Goal: Use online tool/utility: Utilize a website feature to perform a specific function

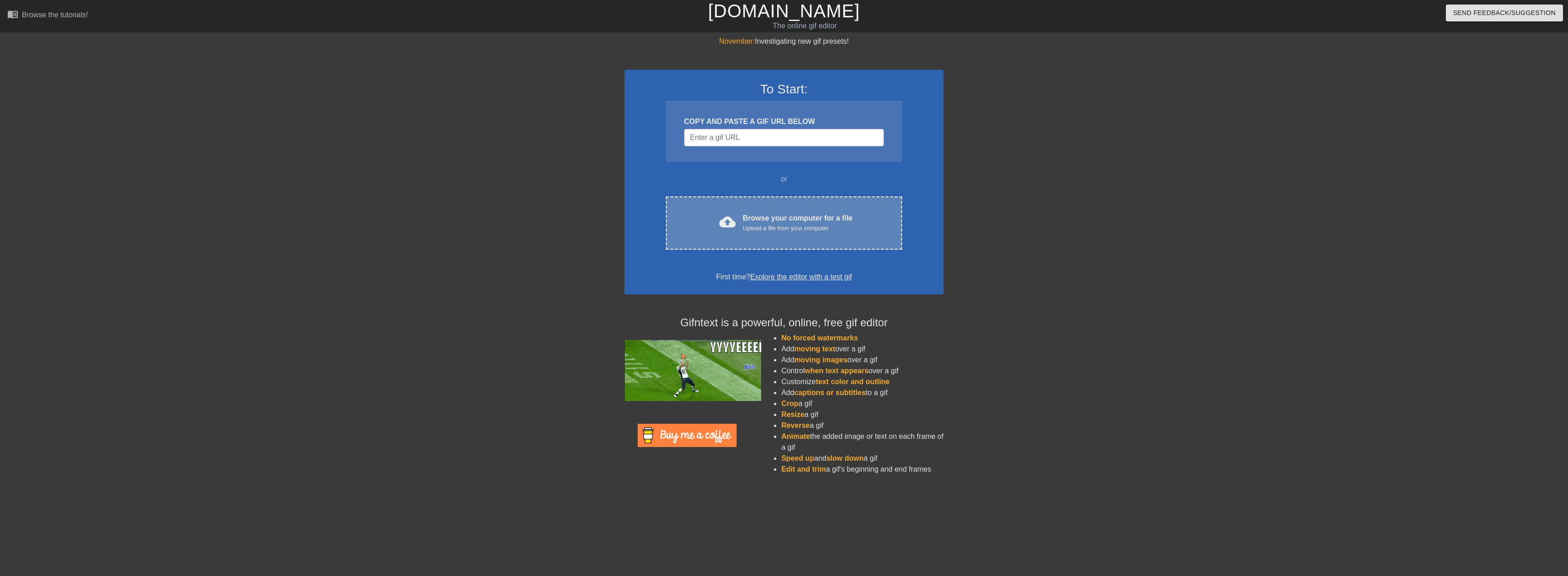
click at [742, 227] on div "cloud_upload Browse your computer for a file Upload a file from your computer" at bounding box center [784, 222] width 198 height 20
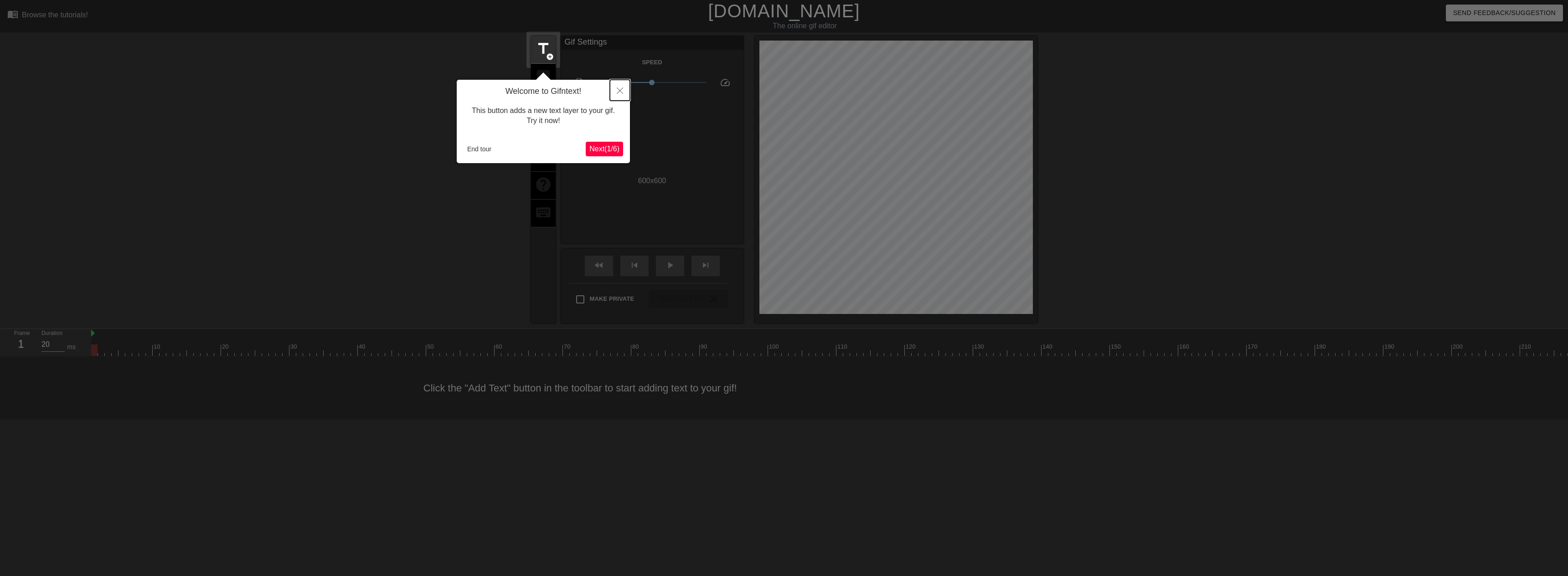
click at [618, 91] on icon "Close" at bounding box center [620, 91] width 6 height 6
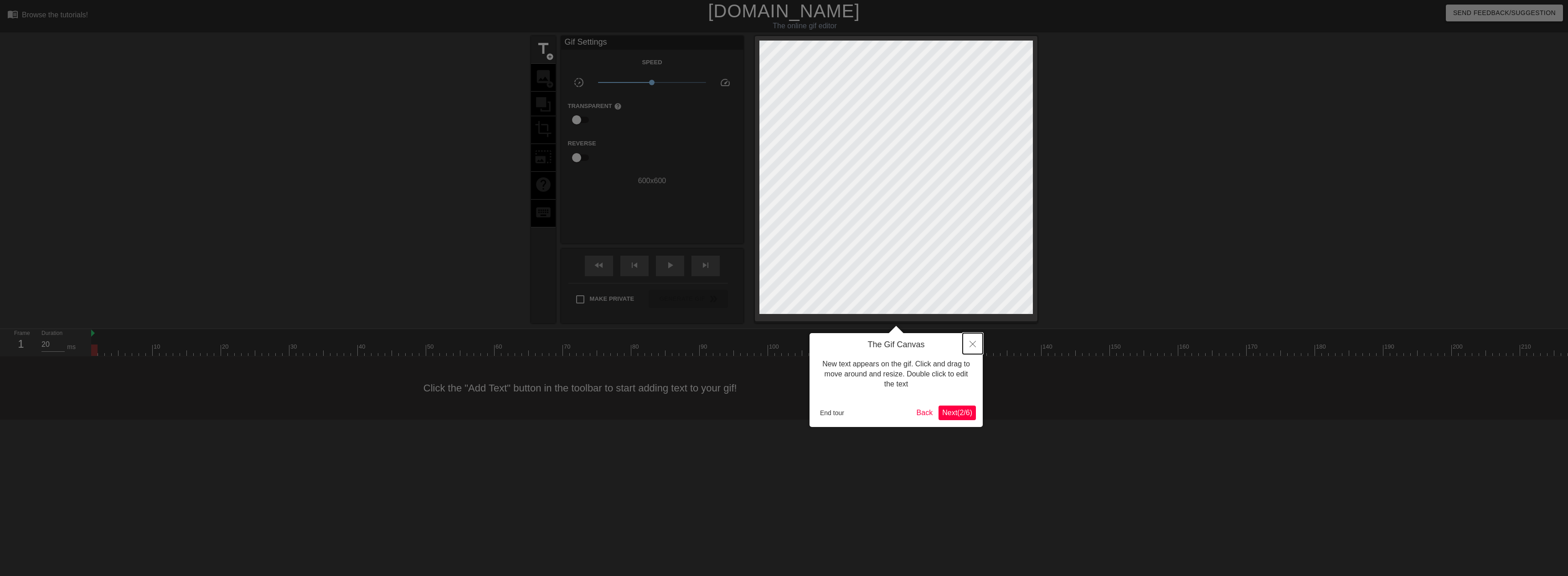
click at [969, 343] on button "Close" at bounding box center [973, 343] width 20 height 21
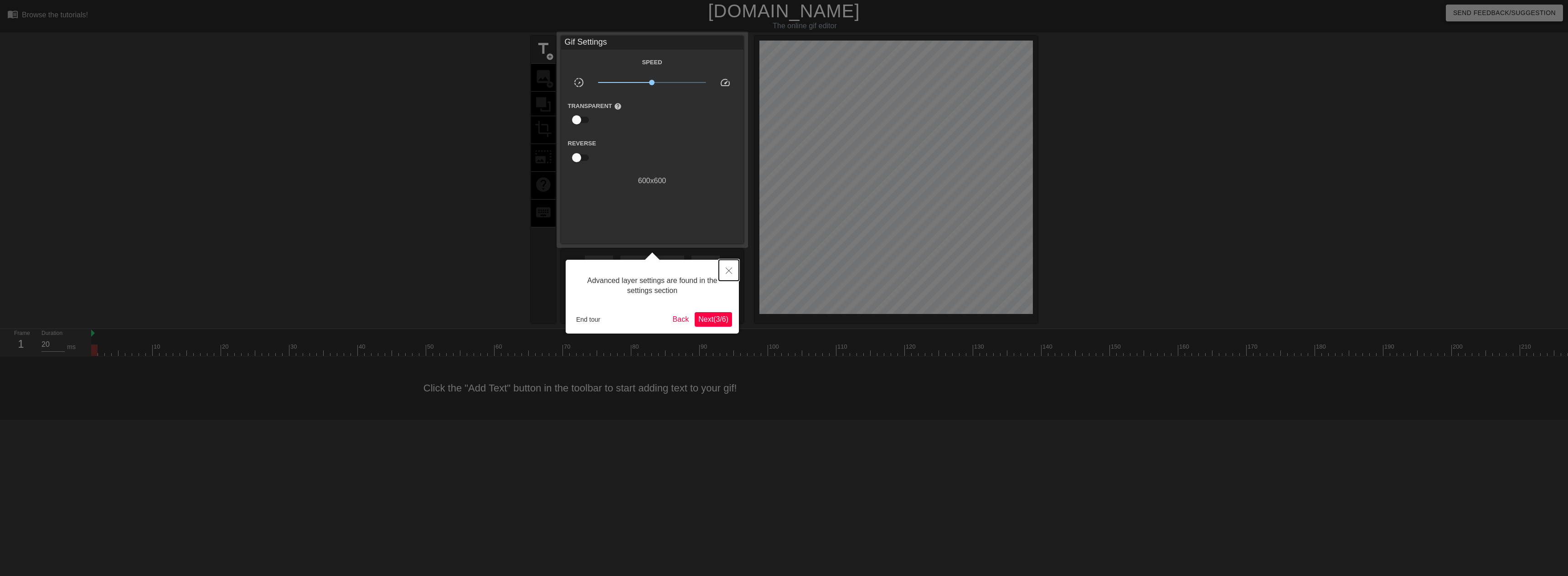
click at [731, 271] on icon "Close" at bounding box center [729, 270] width 6 height 6
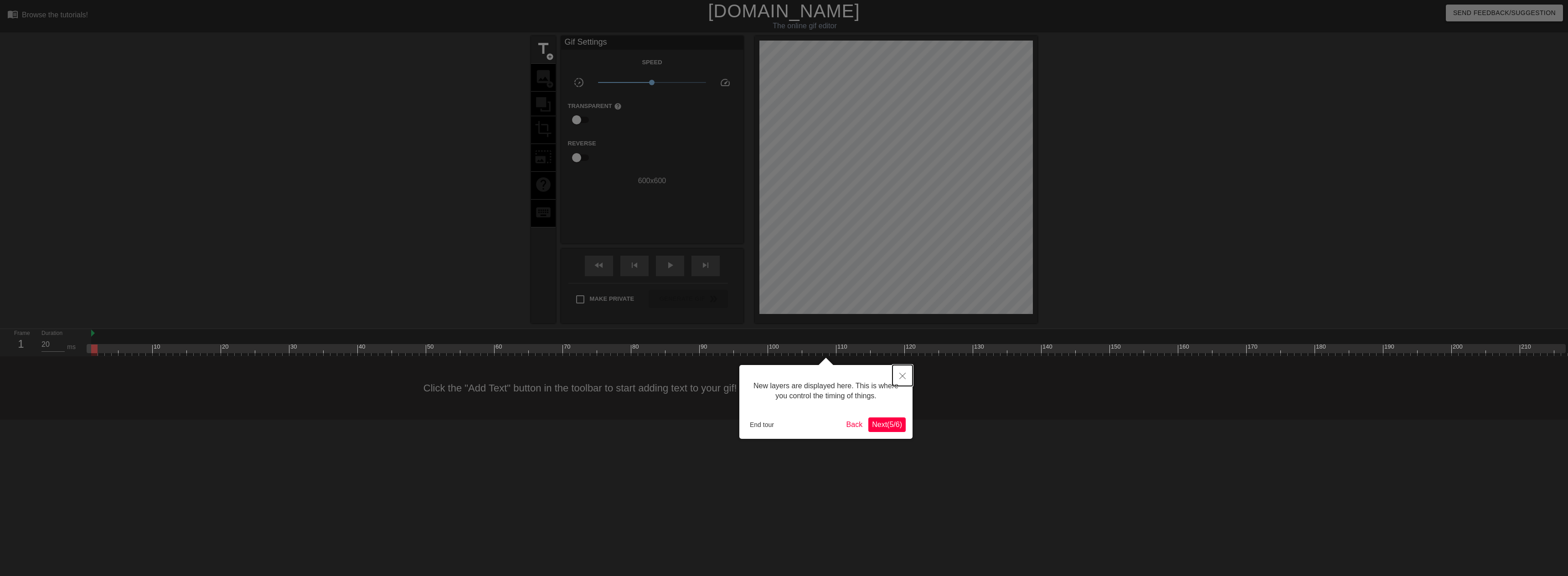
click at [905, 379] on button "Close" at bounding box center [903, 375] width 20 height 21
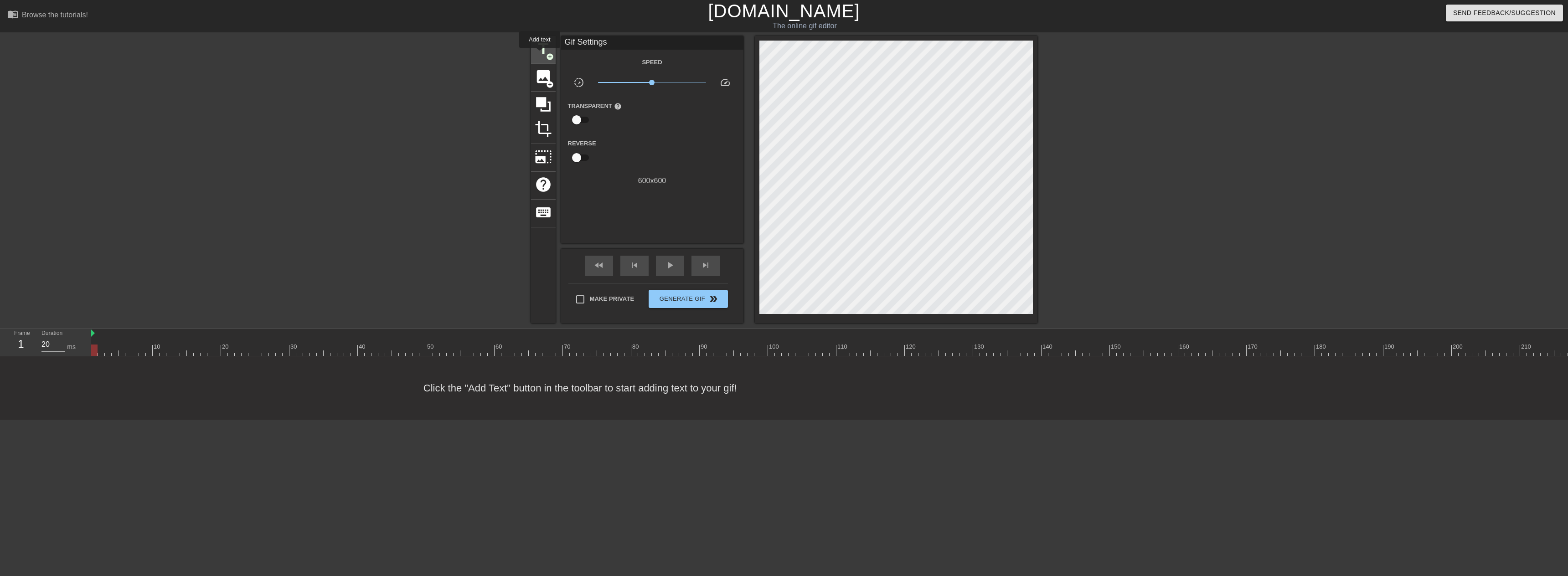
click at [540, 54] on span "title" at bounding box center [543, 48] width 17 height 17
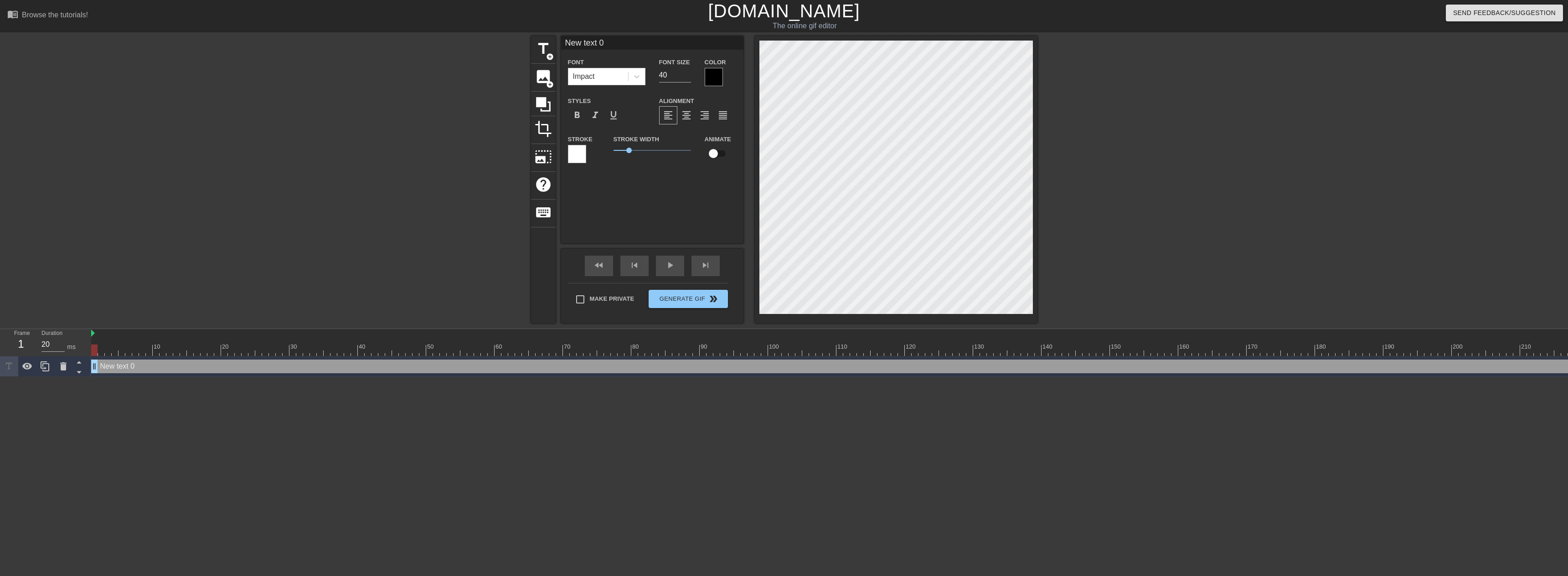
scroll to position [1, 2]
type input "New text"
type textarea "New text"
type input "New text"
type textarea "New text"
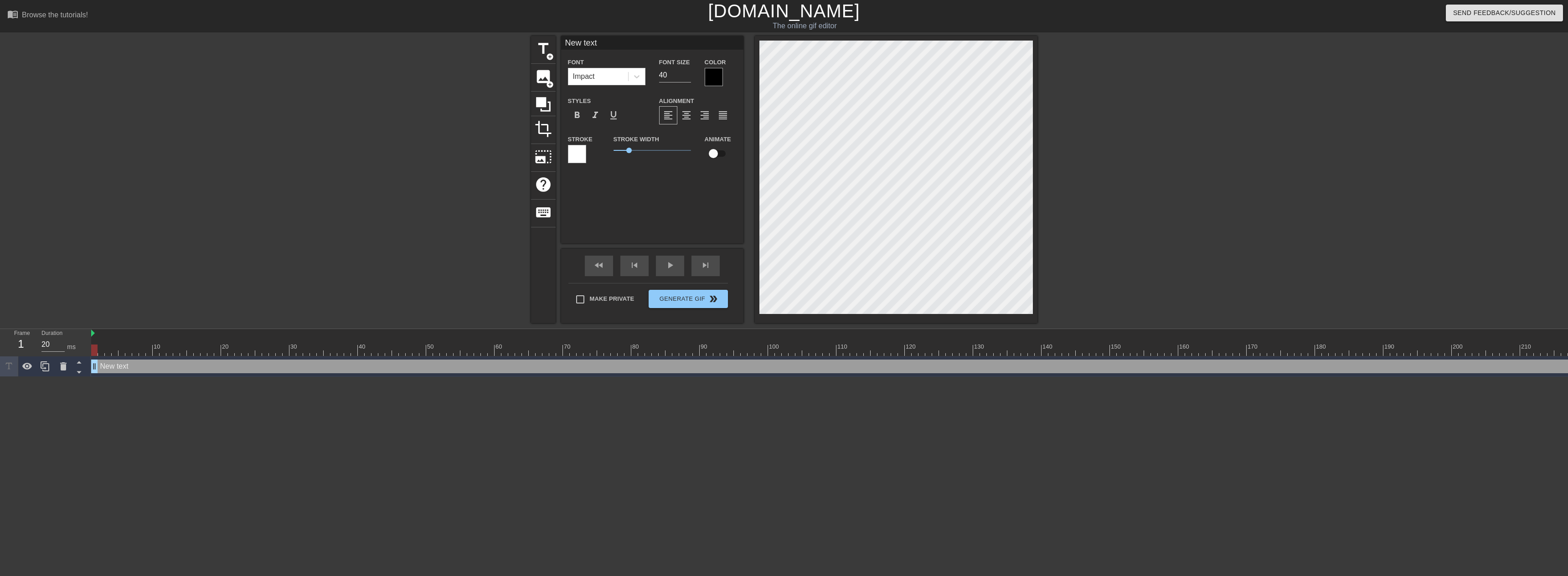
type input "New tex"
type textarea "New tex"
type input "New te"
type textarea "New te"
type input "New t"
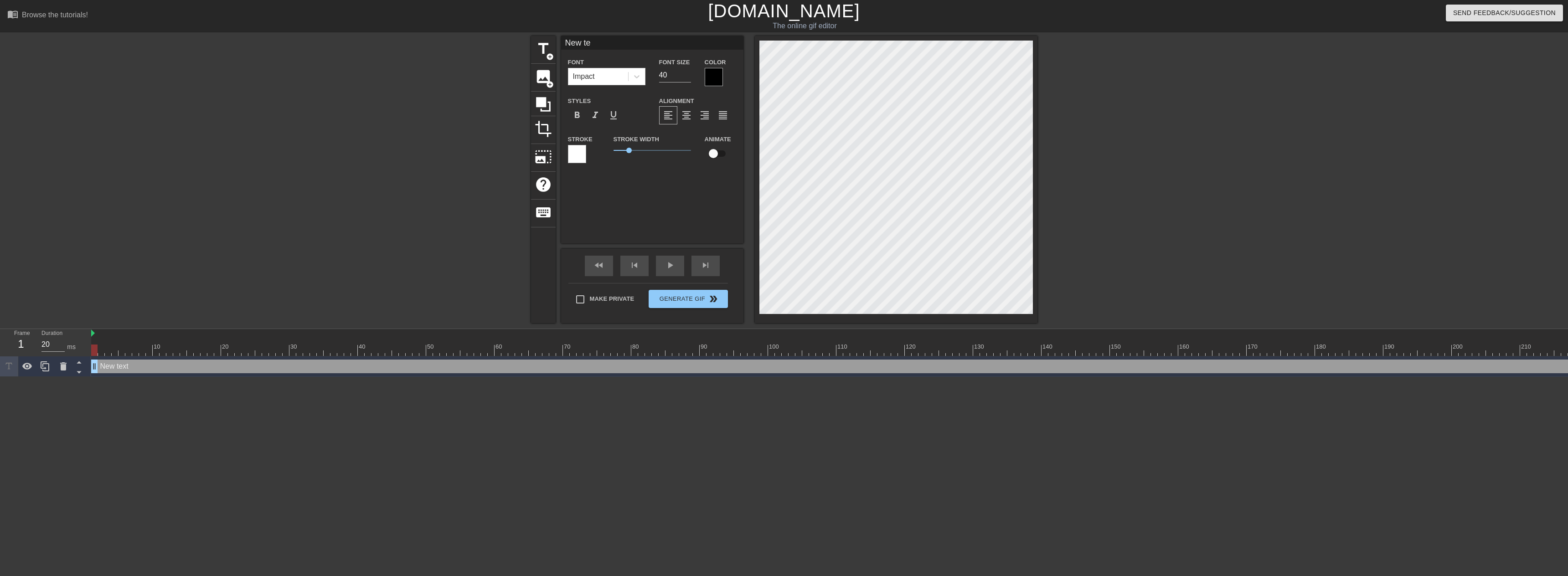
type textarea "New t"
type input "New"
type textarea "New"
type input "New"
type textarea "New"
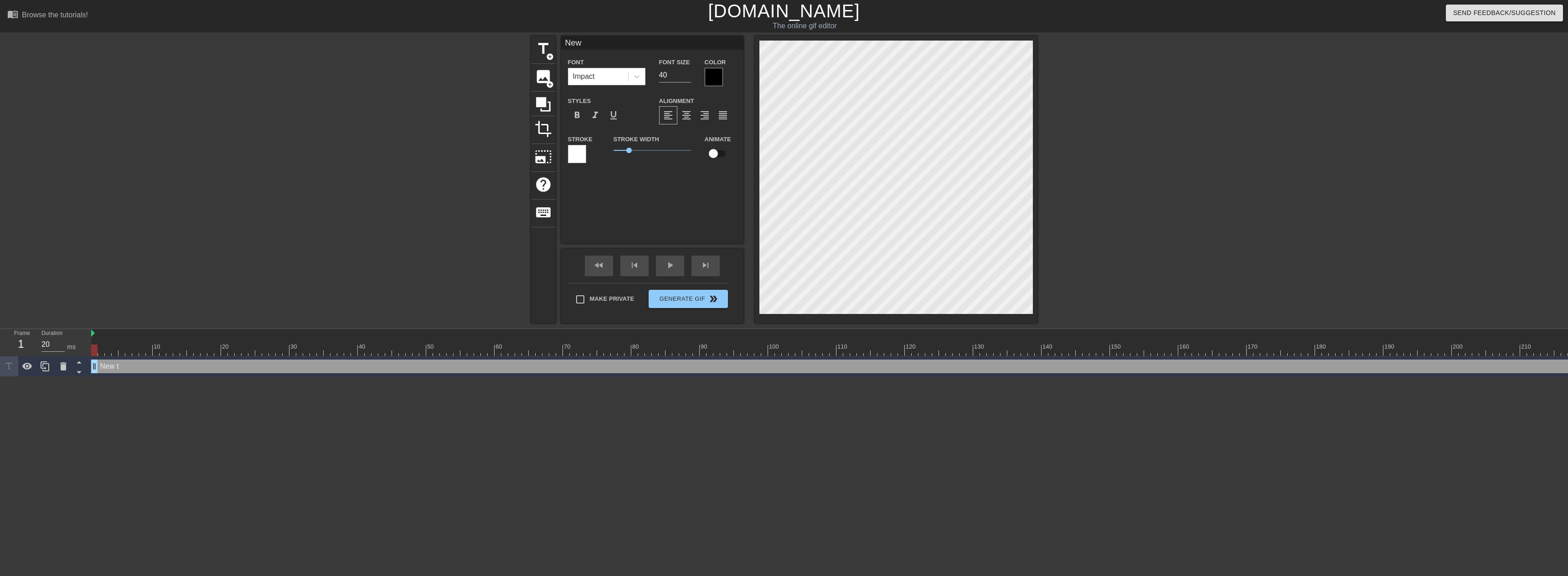
type input "Ne"
type textarea "Ne"
type input "N"
type textarea "N"
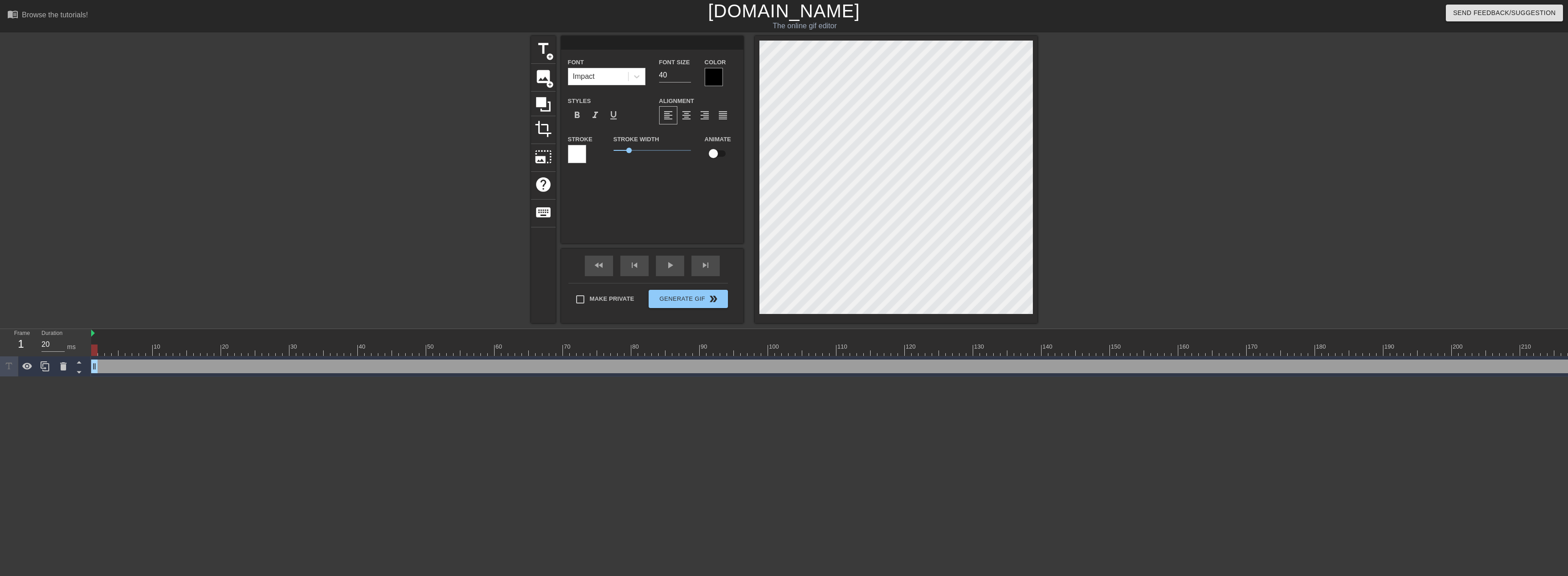
type input "r"
type textarea "r"
type input "ra"
type textarea "ra"
type input "rai"
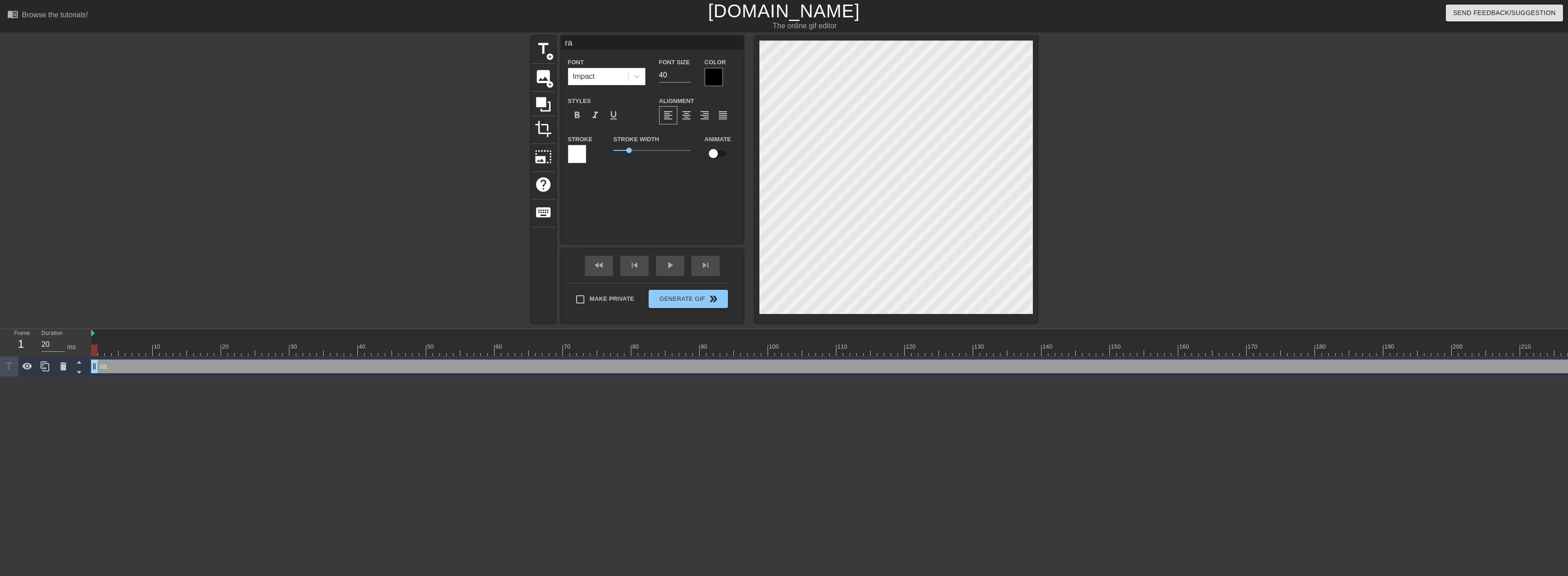
type textarea "rai"
type input "raig"
type textarea "raig"
type input "raigb"
type textarea "raigb"
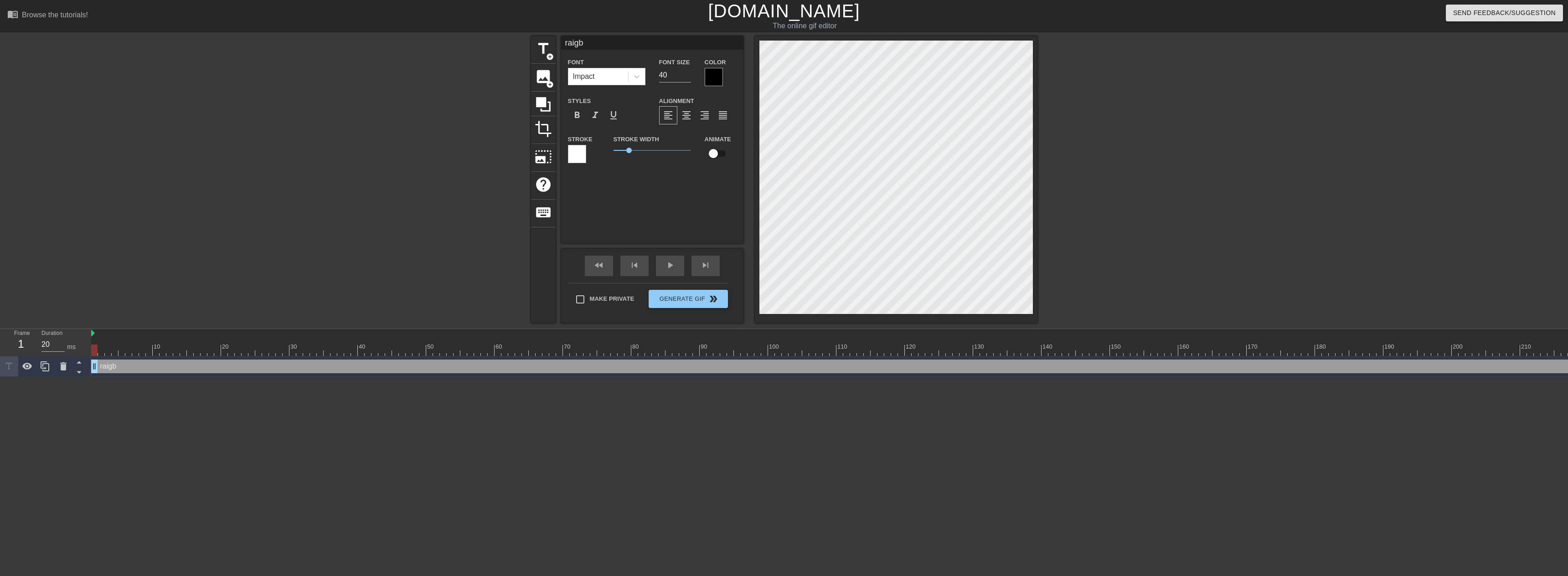
type input "raigba"
type textarea "raigba"
type input "raigbai"
type textarea "raigbai"
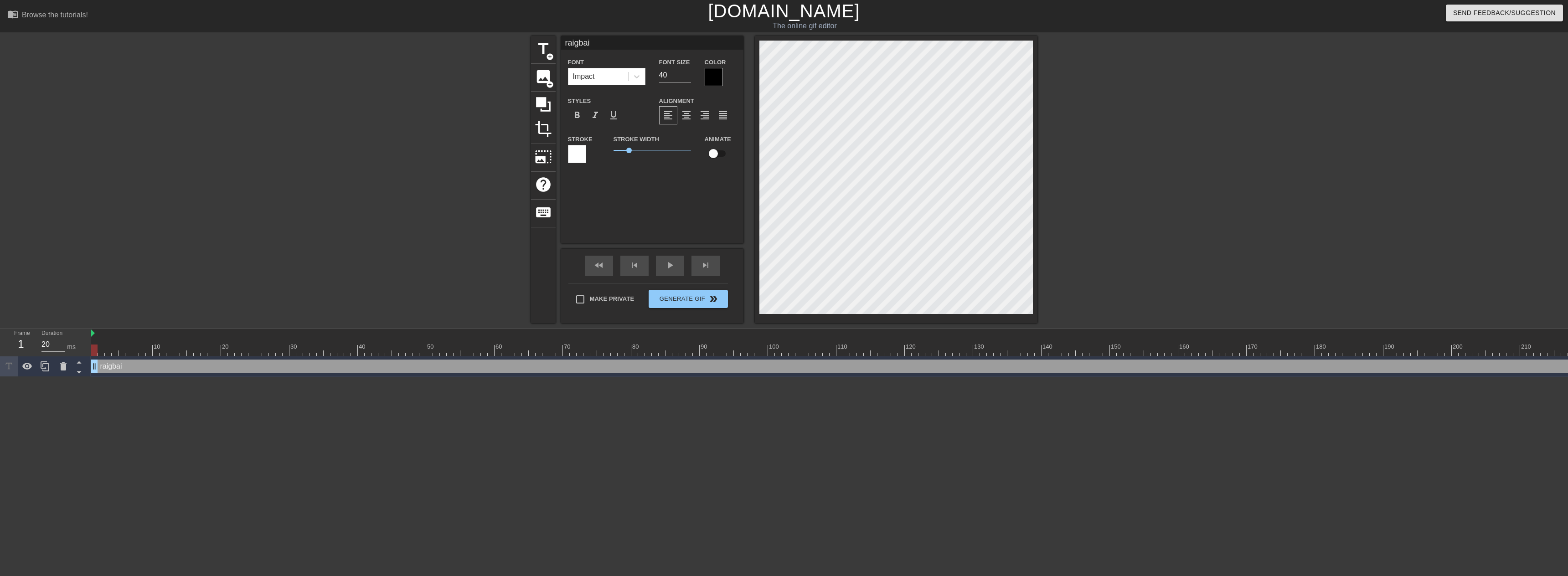
type input "raigbait"
type textarea "raigbait"
type input "raigbait"
type textarea "raigbait"
type input "raigbait"
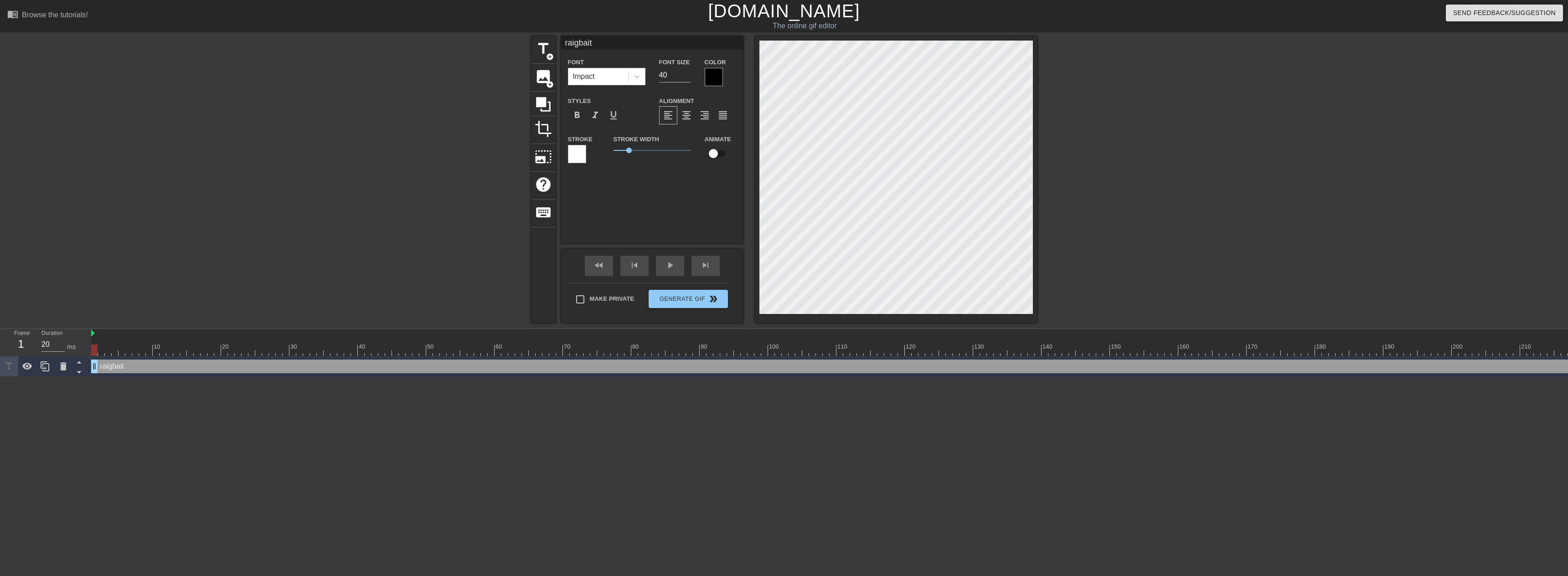
type textarea "raigbait"
type input "raigbai"
type textarea "raigbai"
type input "raigba"
type textarea "raigba"
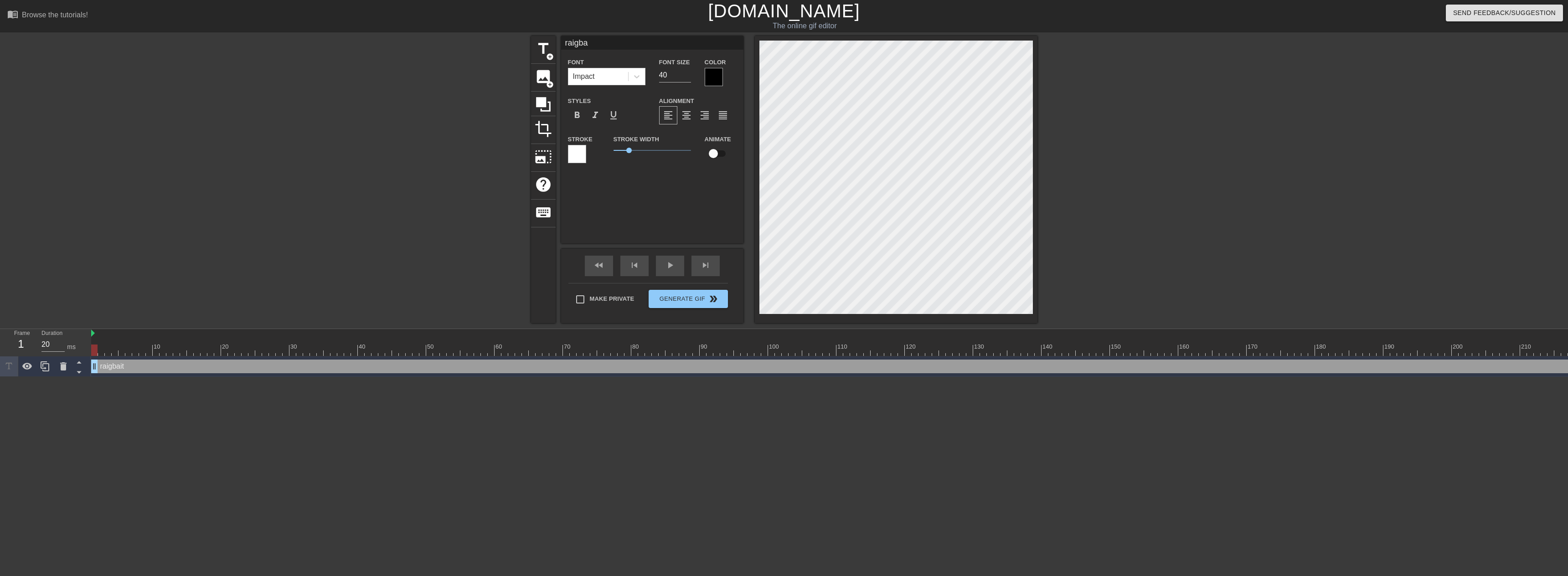
type input "raigb"
type textarea "raigb"
type input "raig"
type textarea "raig"
type input "rai"
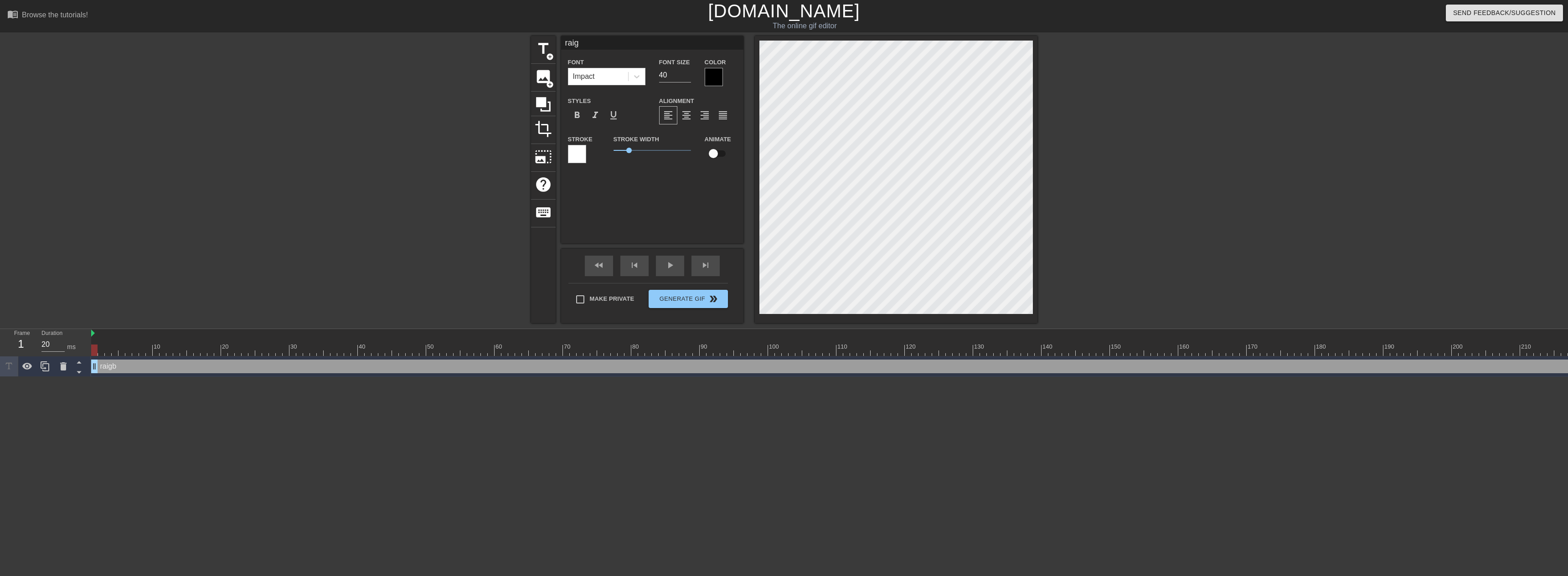
type textarea "rai"
type input "ra"
type textarea "ra"
type input "r"
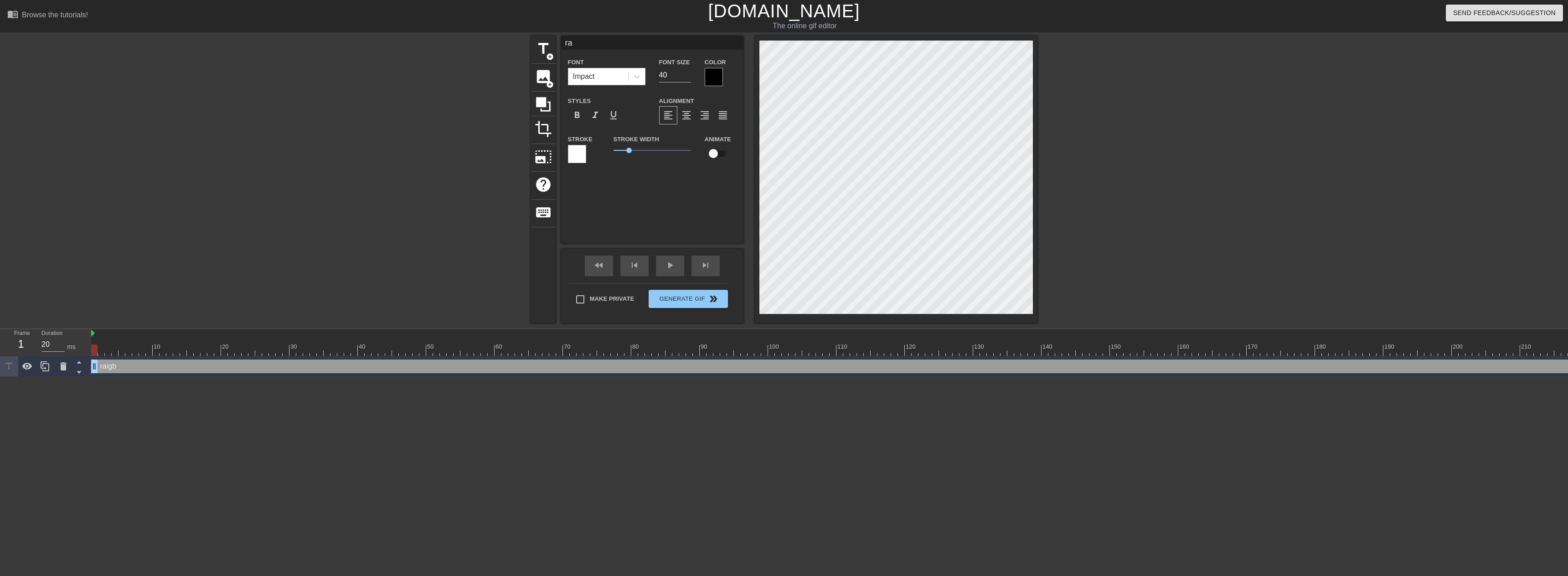
type textarea "r"
type input "R"
type textarea "R"
type input "RA"
type textarea "RA"
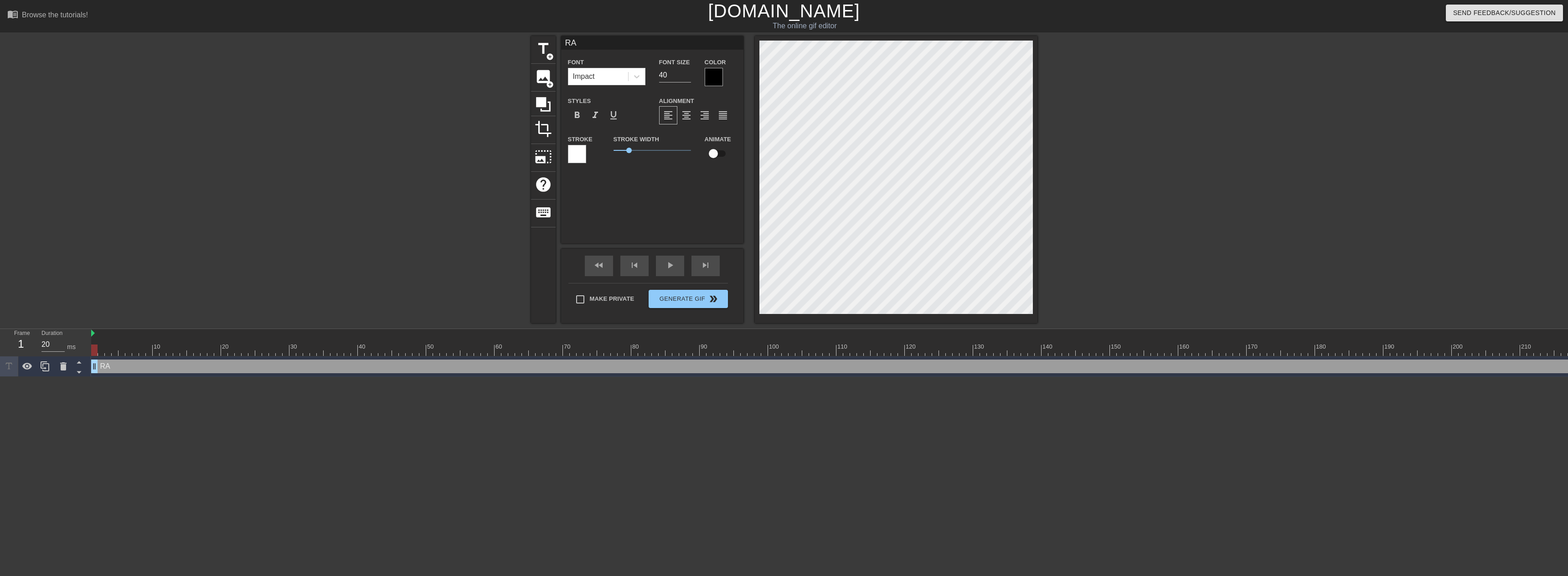
type input "RAI"
type textarea "RAI"
type input "RAIG"
type textarea "RAIG"
type input "RAIGB"
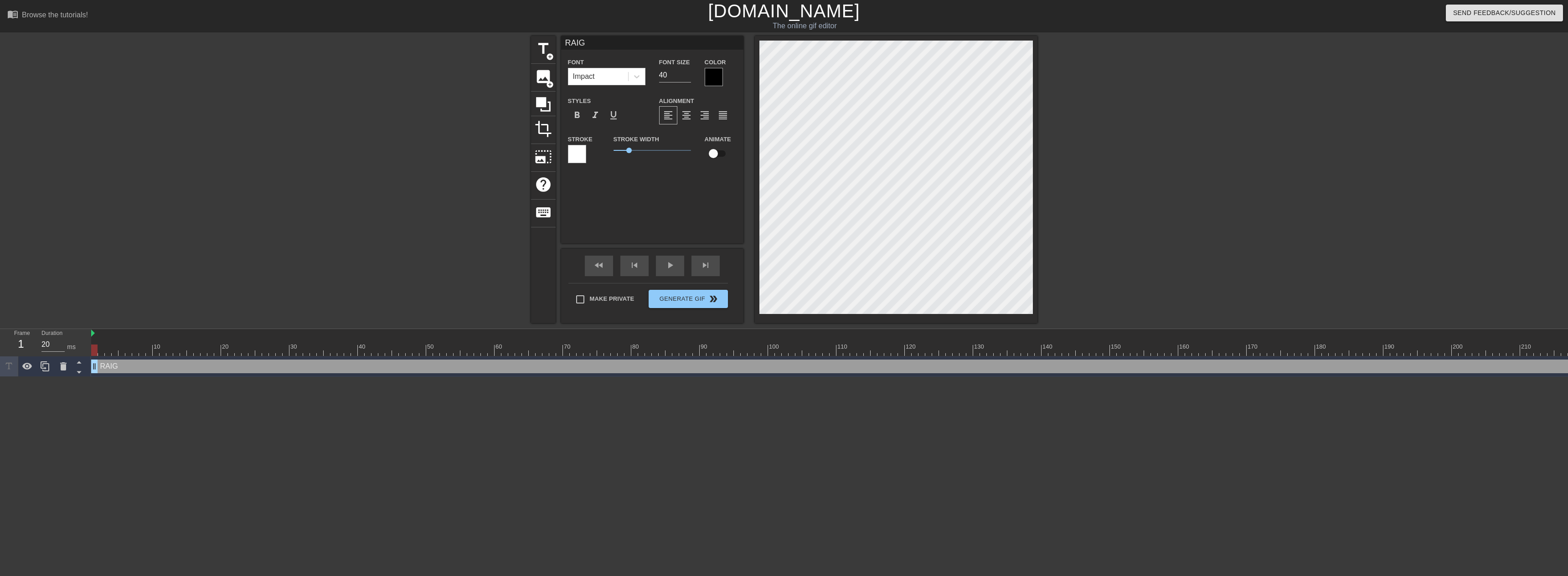
type textarea "RAIGB"
type input "RAIGBA"
type textarea "RAIGBA"
type input "RAIGBAI"
type textarea "RAIGBAI"
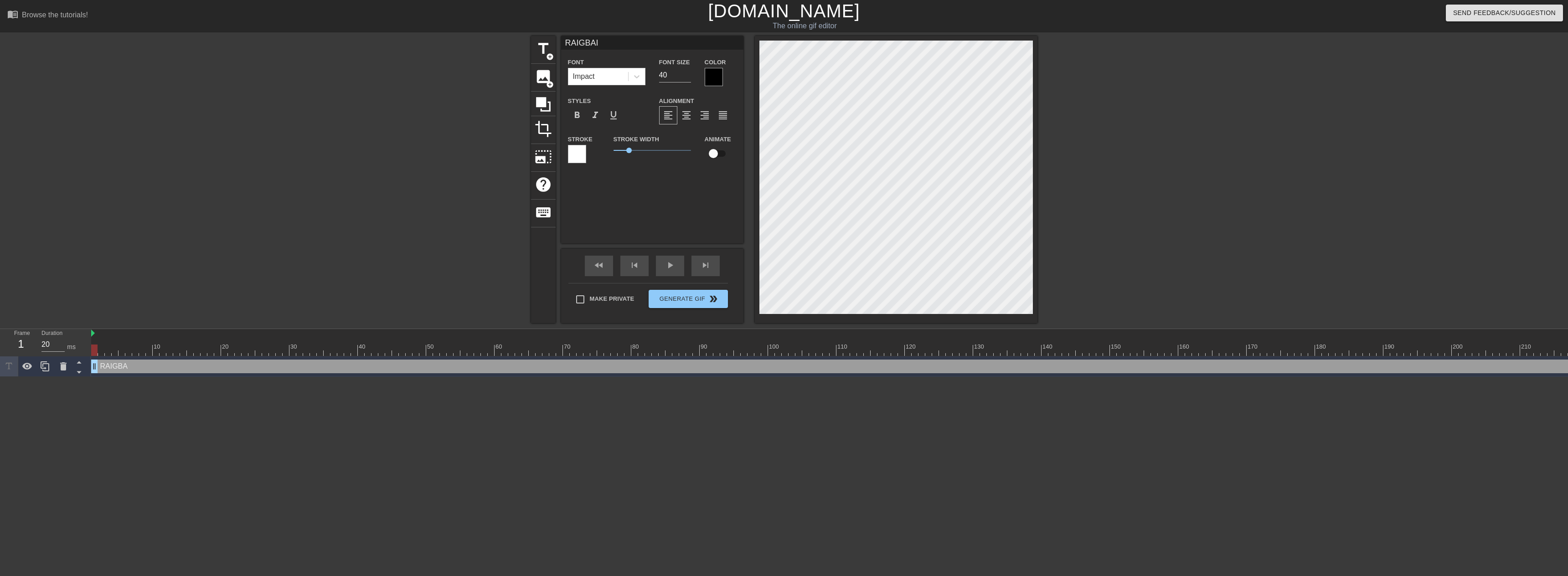
type input "RAIGBAIT"
type textarea "RAIGBAIT"
type input "RAIGBAIT"
type textarea "RAIGBAIT"
type input "RAIGBAIT S"
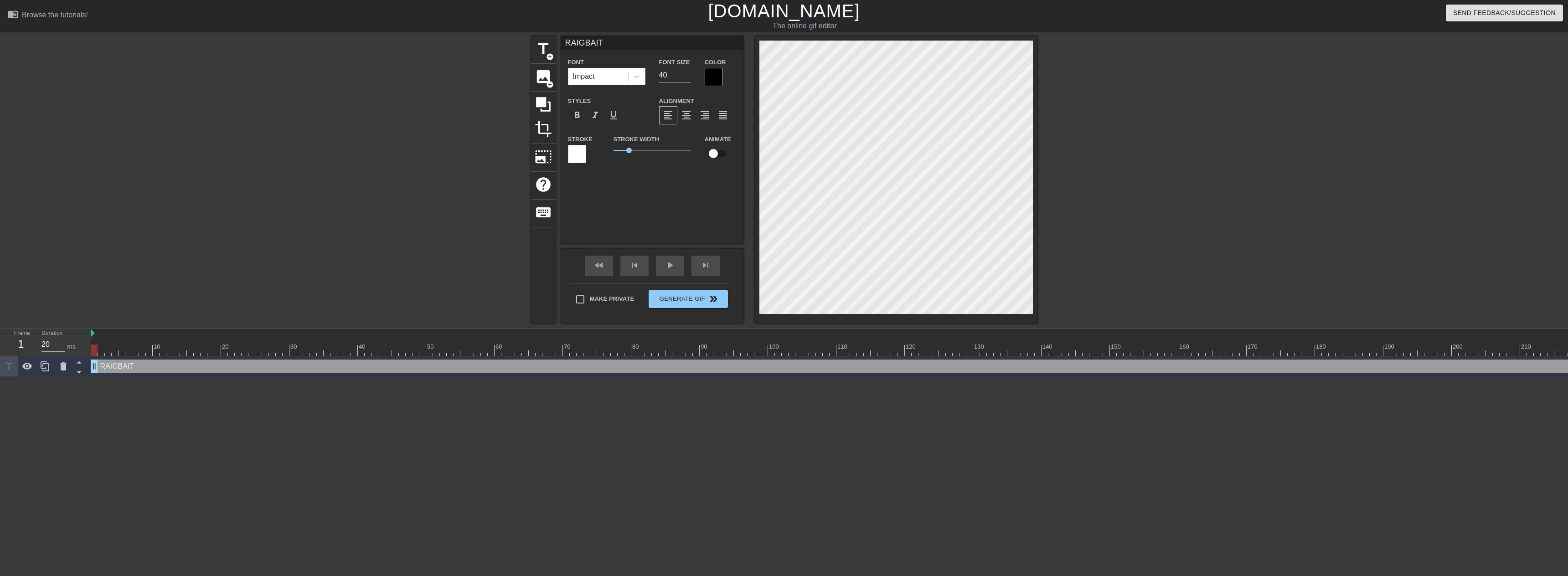
type textarea "RAIGBAIT S"
type input "RAIGBAIT SU"
type textarea "RAIGBAIT SU"
type input "RAIGBAIT SUC"
type textarea "RAIGBAIT SUC"
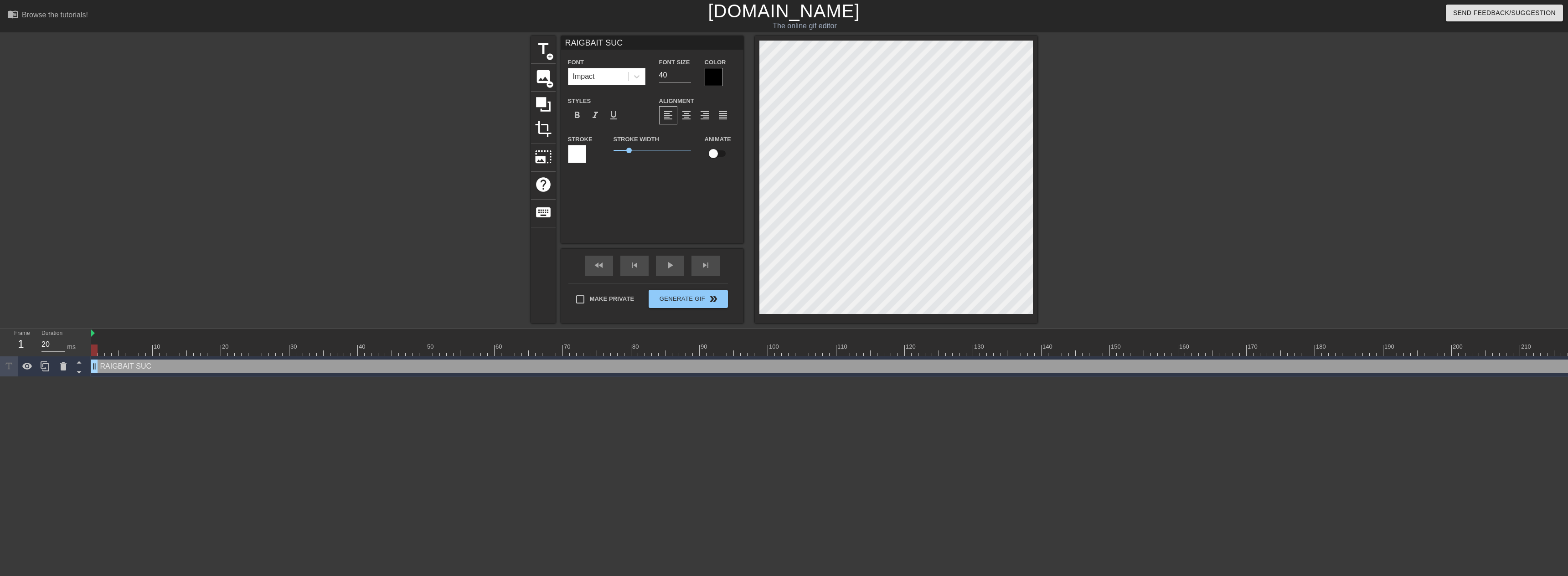
type input "RAIGBAIT SUCC"
type textarea "RAIGBAIT SUCC"
type input "RAIGBAIT SUCCE"
type textarea "RAIGBAIT SUCCE"
type input "RAIGBAIT SUCCES"
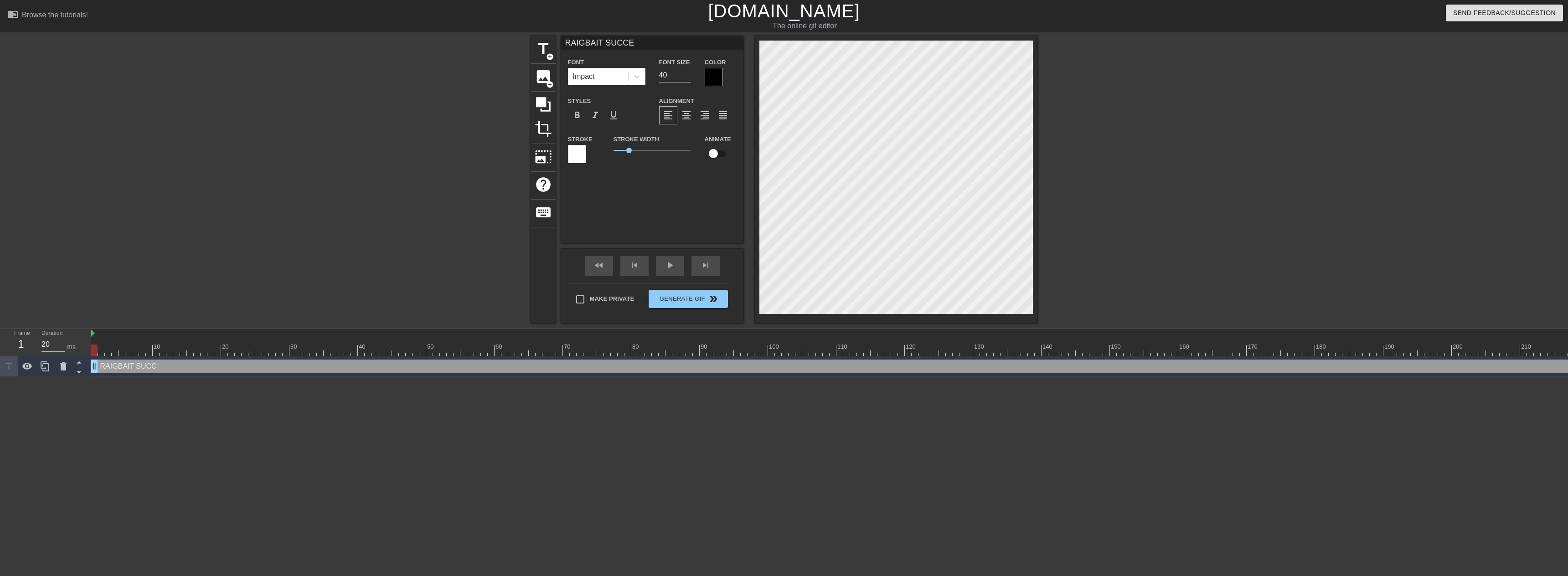
type textarea "RAIGBAIT SUCCES"
type input "RAIGBAIT SUCCESS"
type textarea "RAIGBAIT SUCCESS"
type input "RAIGBAIT SUCCESSF"
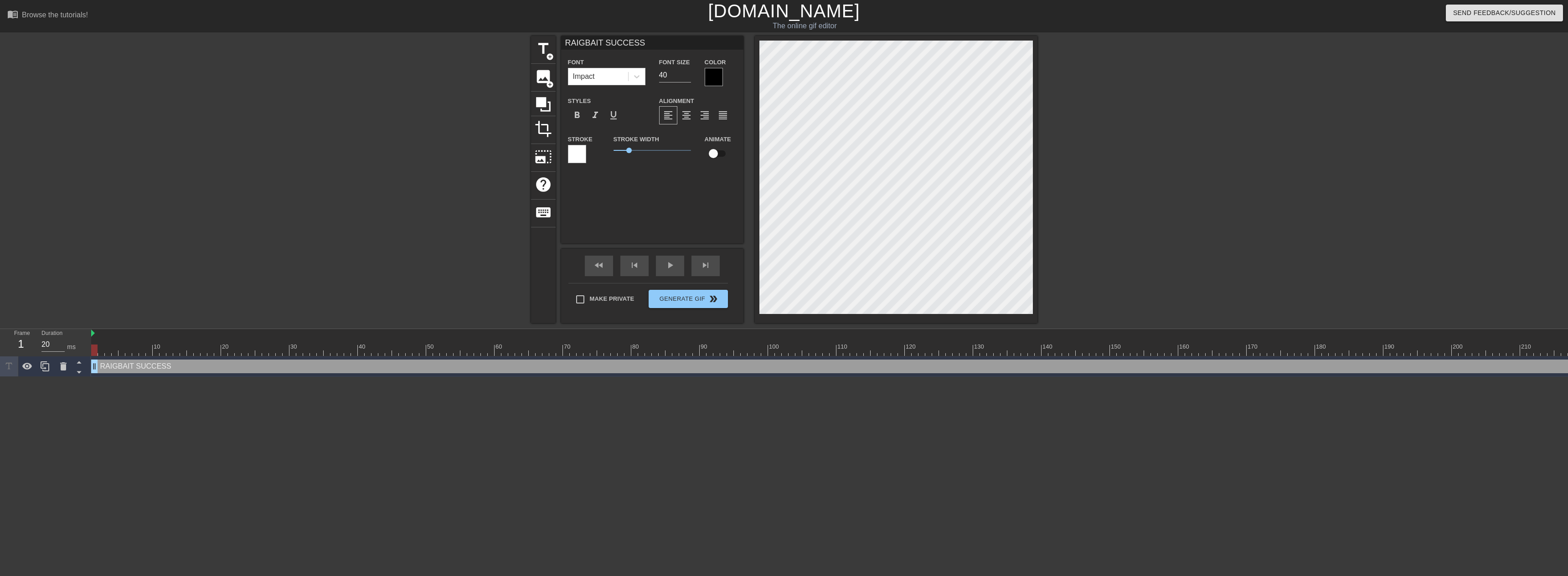
type textarea "RAIGBAIT SUCCESSF"
type input "RAIGBAIT SUCCESSFU"
type textarea "RAIGBAIT SUCCESSFUL"
type input "RAIGBAIT SUCCESSFULK"
type textarea "RAIGBAIT SUCCESSFULK"
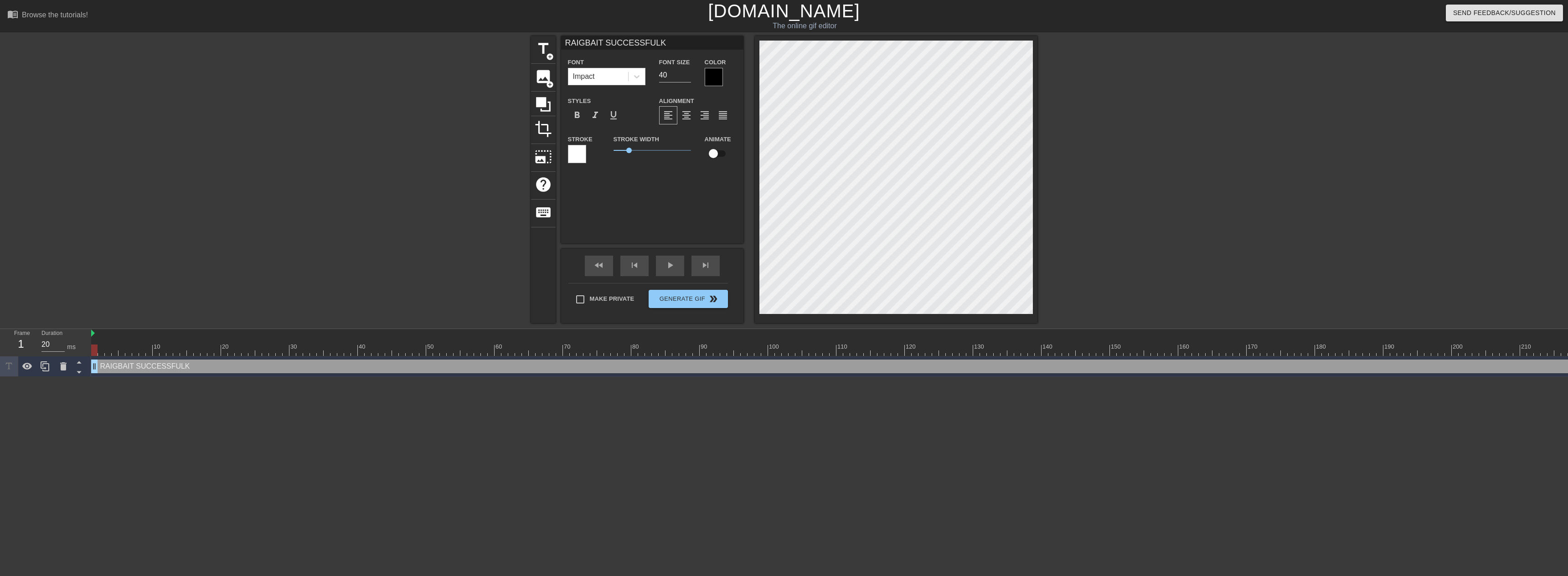
scroll to position [1, 1]
type input "RAIGBAIT SUCCESSFUL"
type textarea "RAIGBAIT SUCCESSFUL"
type input "RAIGBAIT SUCCESSFULL"
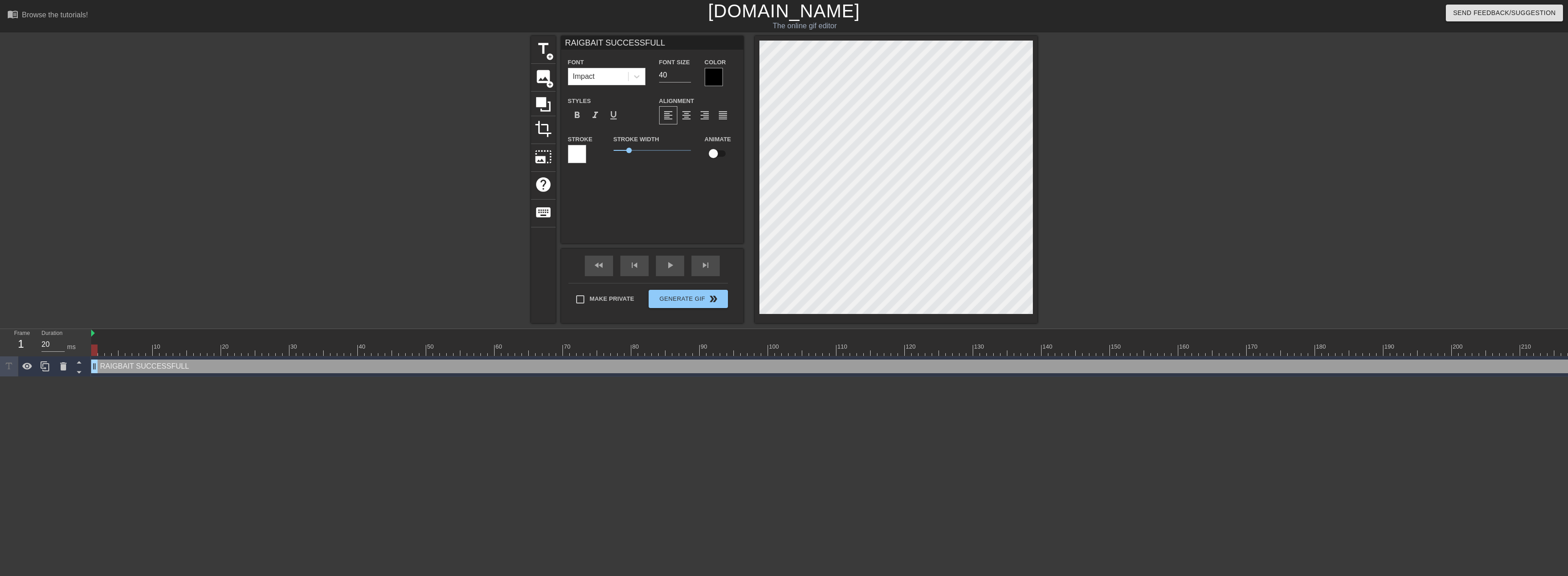
type textarea "RAIGBAIT SUCCESSFULL"
paste textarea "GE BAIT SUCCESSFU"
type input "RAGE BAIT SUCCESSFUL"
type textarea "RAGE BAIT SUCCESSFUL"
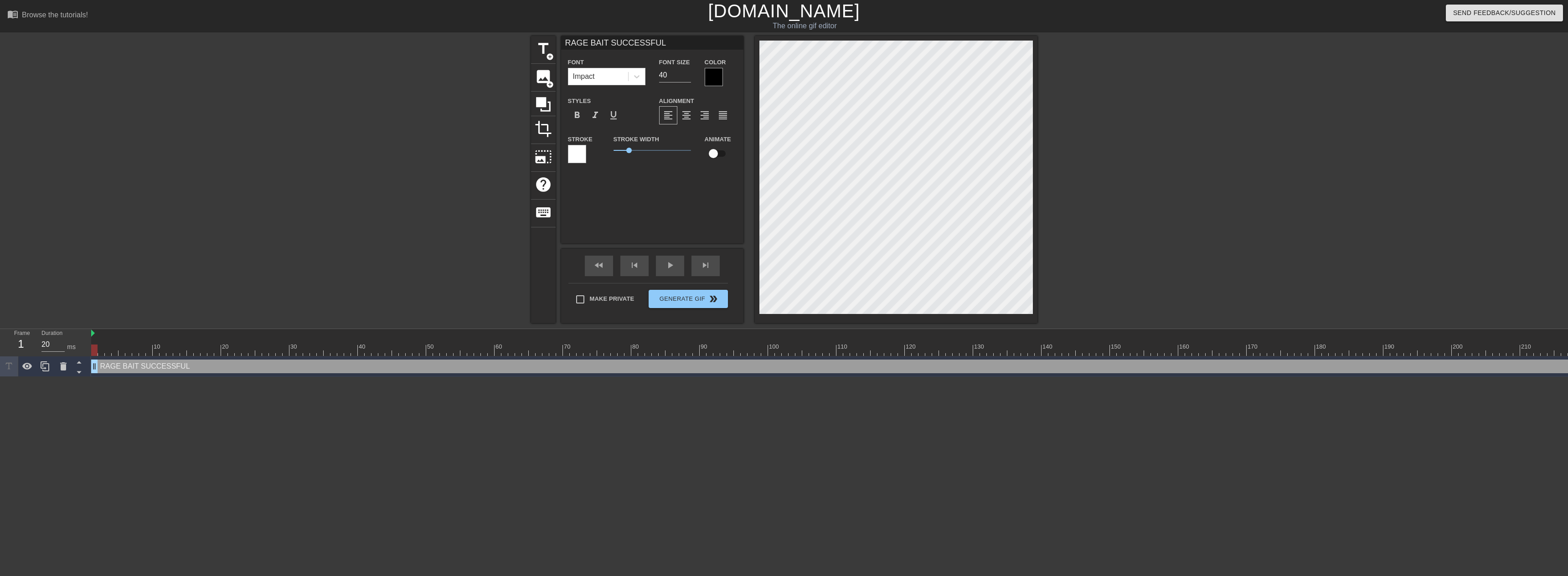
scroll to position [1, 5]
click at [1146, 137] on div at bounding box center [1117, 173] width 137 height 273
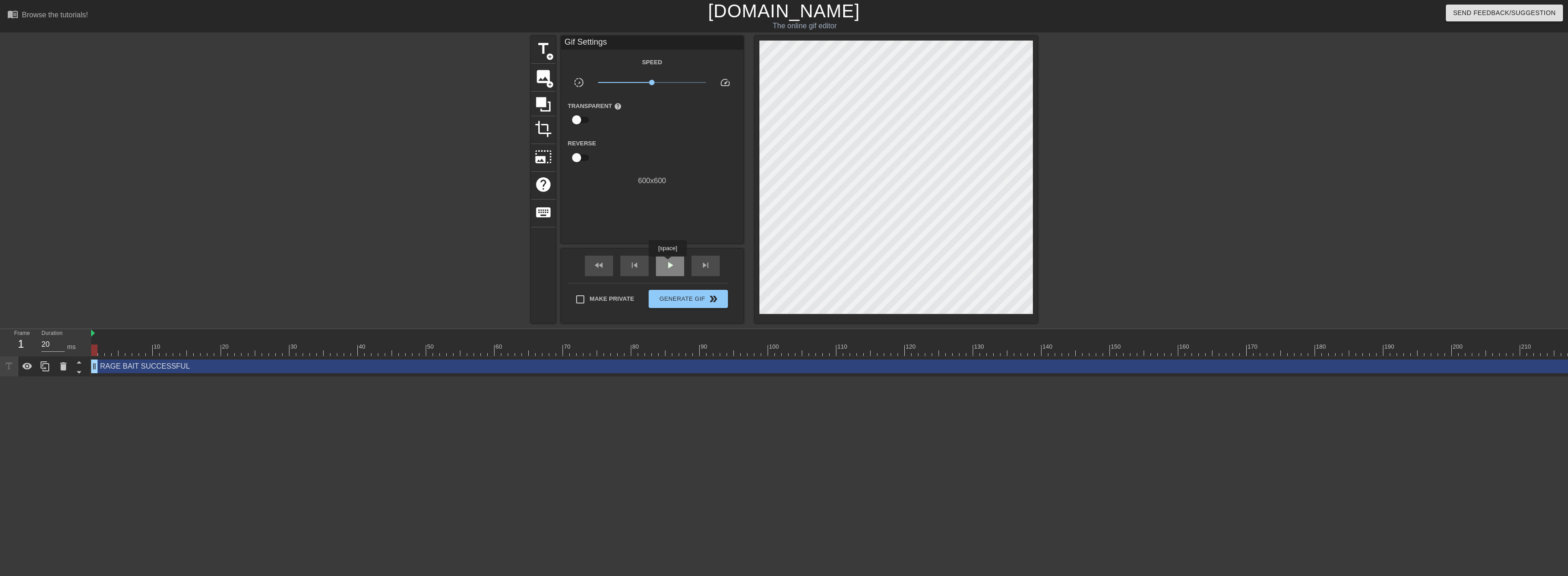
click at [667, 263] on span "play_arrow" at bounding box center [670, 265] width 11 height 11
click at [665, 265] on span "pause" at bounding box center [670, 265] width 11 height 11
click at [545, 121] on span "crop" at bounding box center [543, 129] width 17 height 17
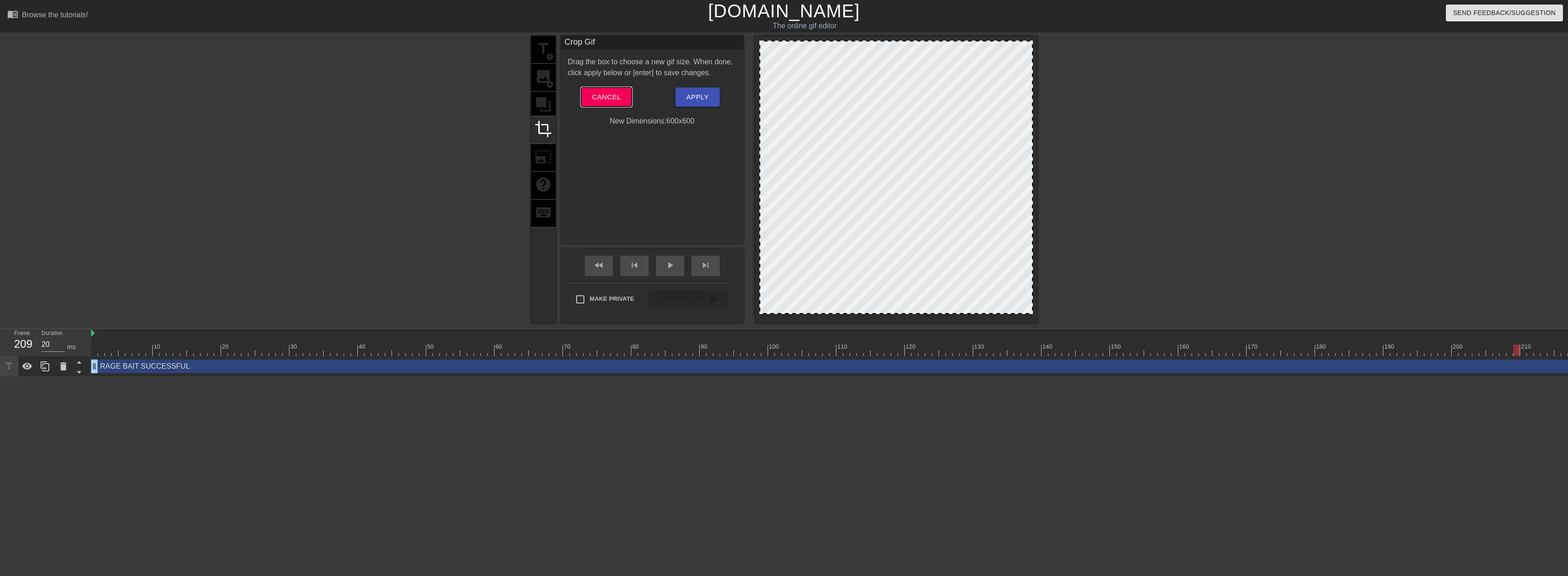
click at [618, 95] on span "Cancel" at bounding box center [606, 97] width 29 height 12
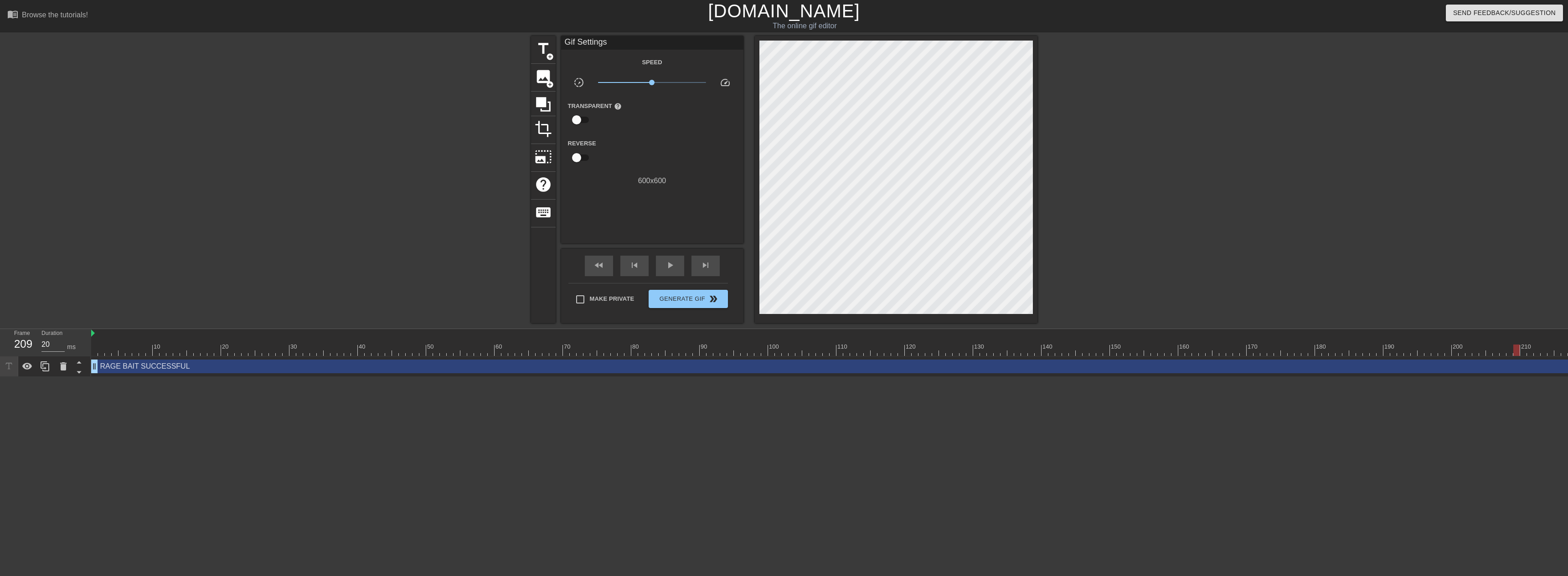
click at [1461, 369] on div "RAGE BAIT SUCCESSFUL drag_handle drag_handle" at bounding box center [1203, 366] width 2222 height 13
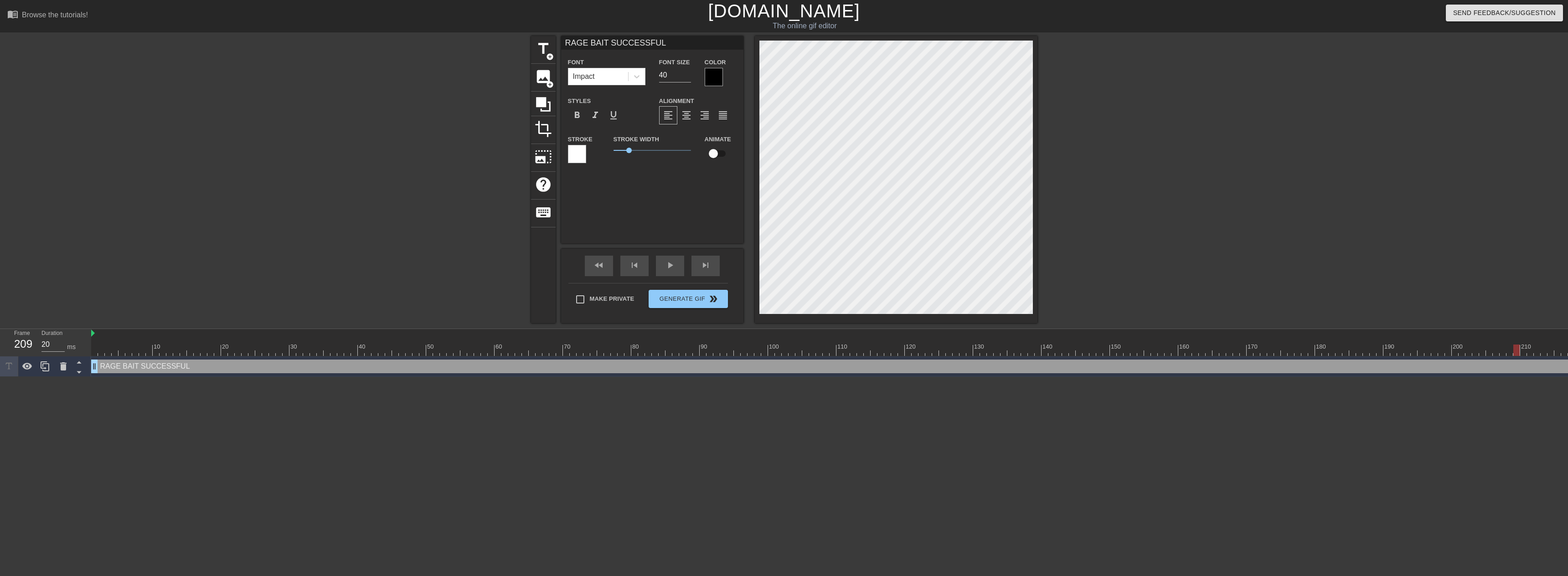
scroll to position [0, 748]
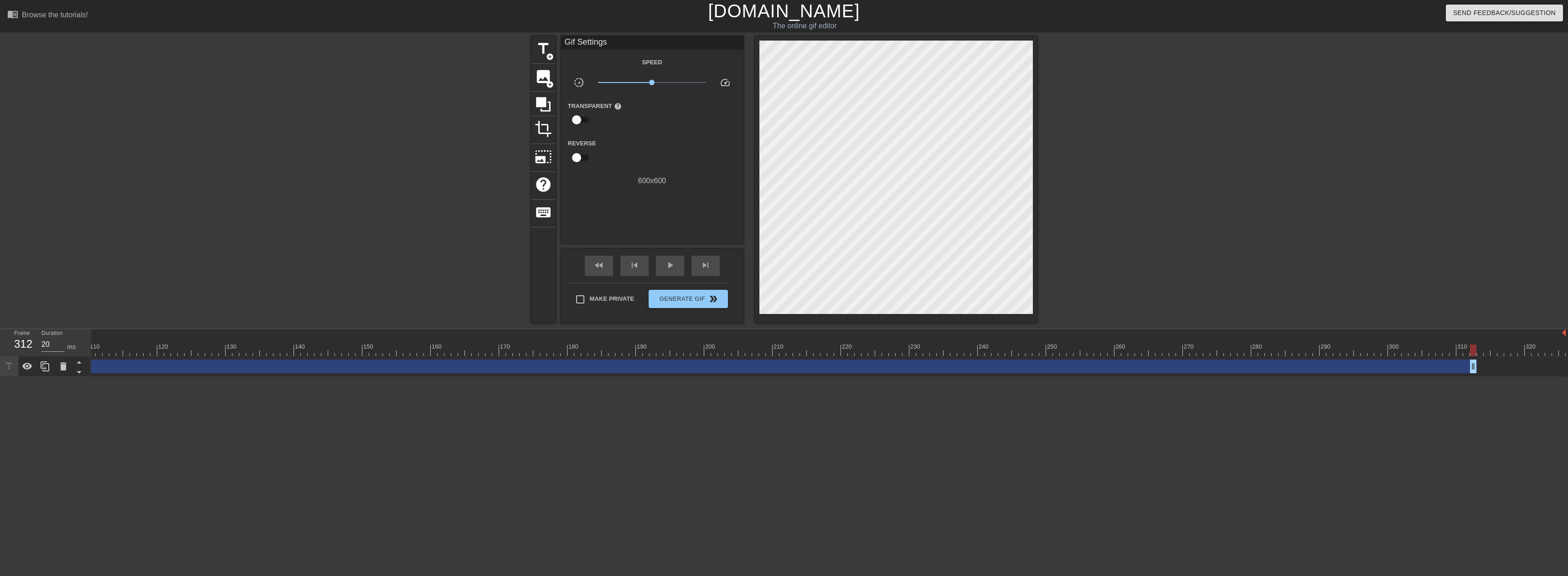
drag, startPoint x: 1566, startPoint y: 365, endPoint x: 1478, endPoint y: 368, distance: 88.1
click at [1478, 368] on div "RAGE BAIT SUCCESSFUL drag_handle drag_handle" at bounding box center [455, 366] width 2222 height 13
click at [1525, 338] on div at bounding box center [455, 333] width 2222 height 9
click at [1534, 347] on div at bounding box center [455, 350] width 2222 height 12
click at [1485, 334] on div at bounding box center [455, 333] width 2222 height 9
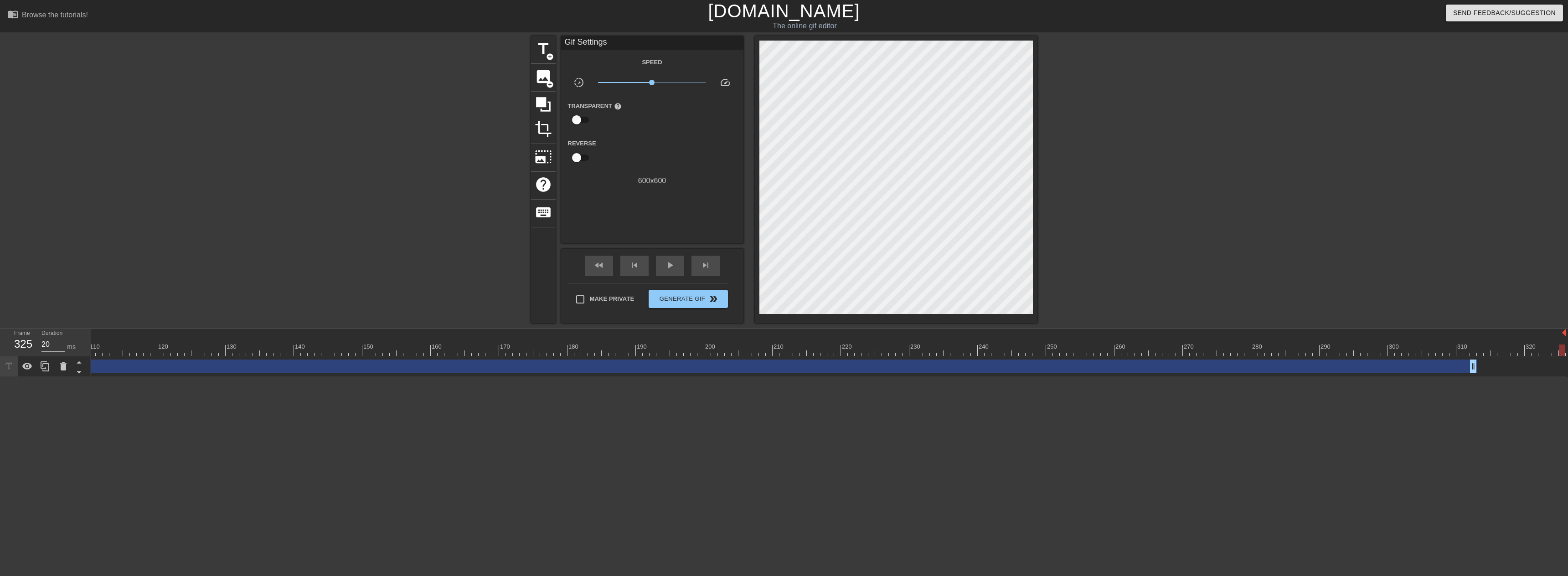
scroll to position [0, 747]
drag, startPoint x: 1566, startPoint y: 332, endPoint x: 1472, endPoint y: 333, distance: 94.0
click at [1472, 333] on div "10 20 30 40 50 60 70 80 90 100 110 120 130 140 150 160" at bounding box center [456, 343] width 2222 height 27
click at [1444, 342] on div at bounding box center [1447, 344] width 7 height 12
click at [1455, 349] on div at bounding box center [456, 350] width 2222 height 12
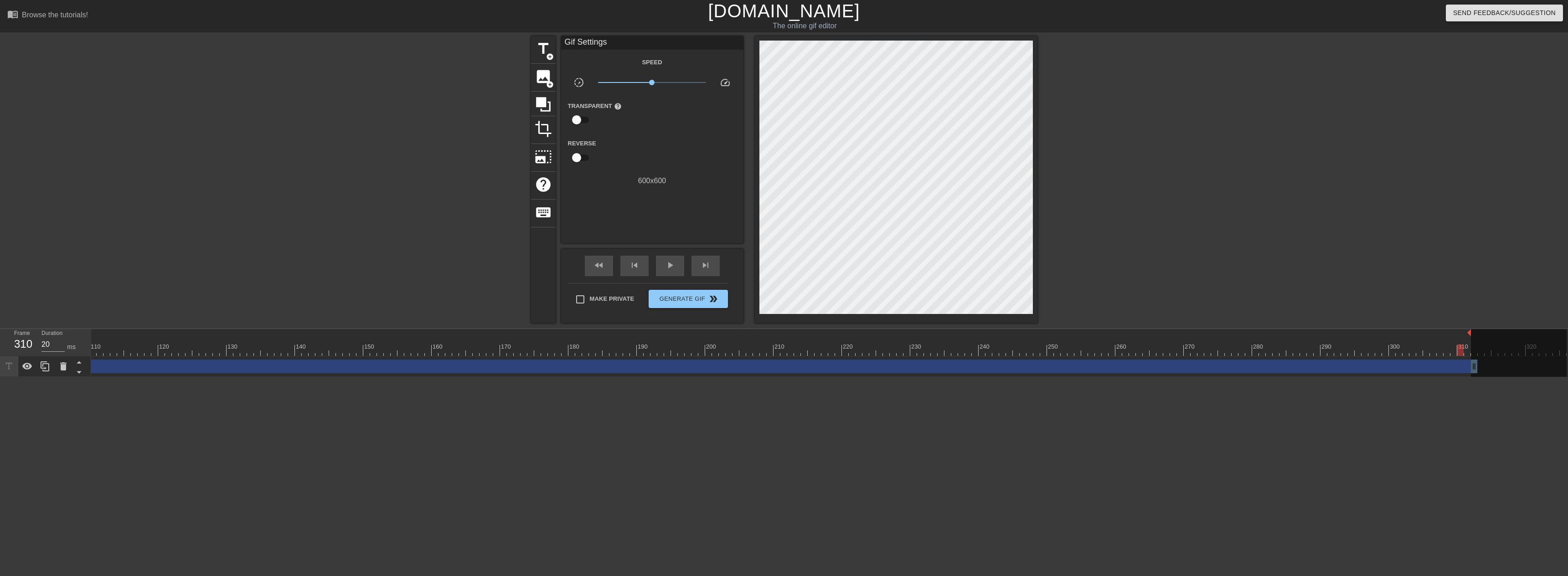
click at [1461, 349] on div at bounding box center [456, 350] width 2222 height 12
click at [1402, 349] on div at bounding box center [456, 350] width 2222 height 12
click at [1398, 349] on div at bounding box center [1399, 350] width 6 height 12
click at [1324, 349] on div at bounding box center [456, 350] width 2222 height 12
click at [1255, 351] on div at bounding box center [456, 350] width 2222 height 12
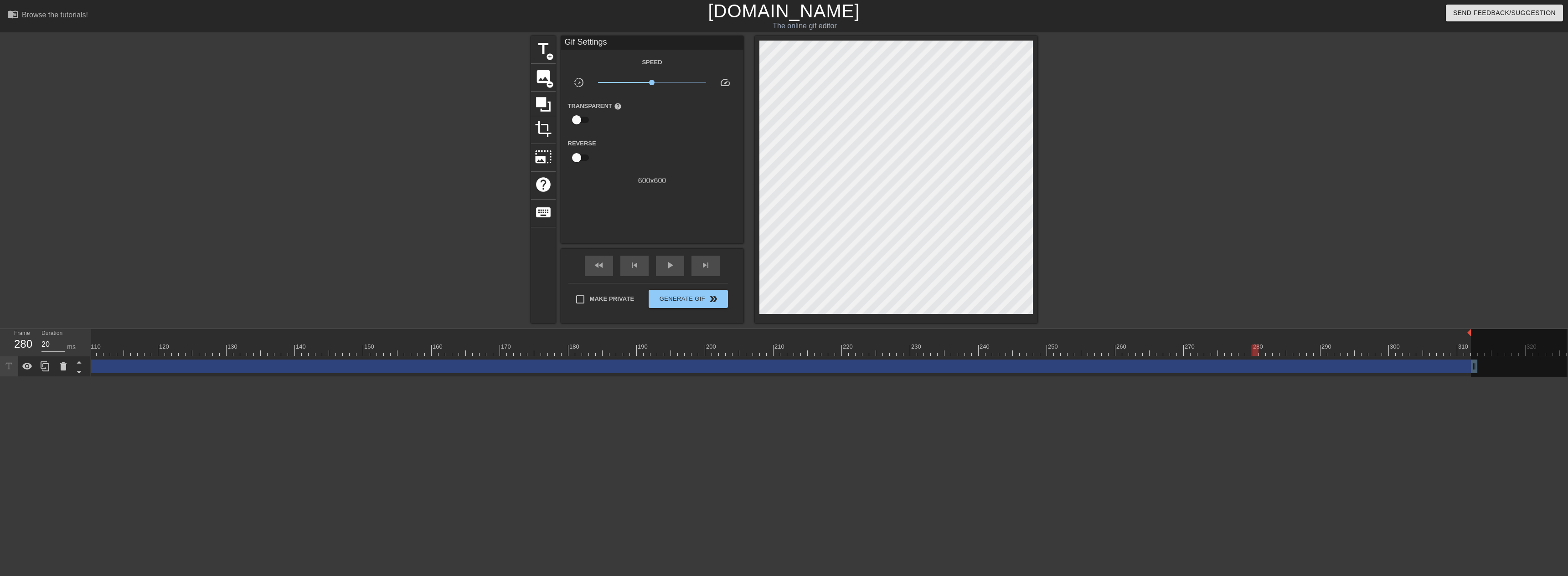
click at [1187, 351] on div at bounding box center [456, 350] width 2222 height 12
click at [1096, 351] on div at bounding box center [456, 350] width 2222 height 12
click at [1021, 351] on div at bounding box center [456, 350] width 2222 height 12
click at [936, 352] on div at bounding box center [456, 350] width 2222 height 12
click at [858, 352] on div at bounding box center [456, 350] width 2222 height 12
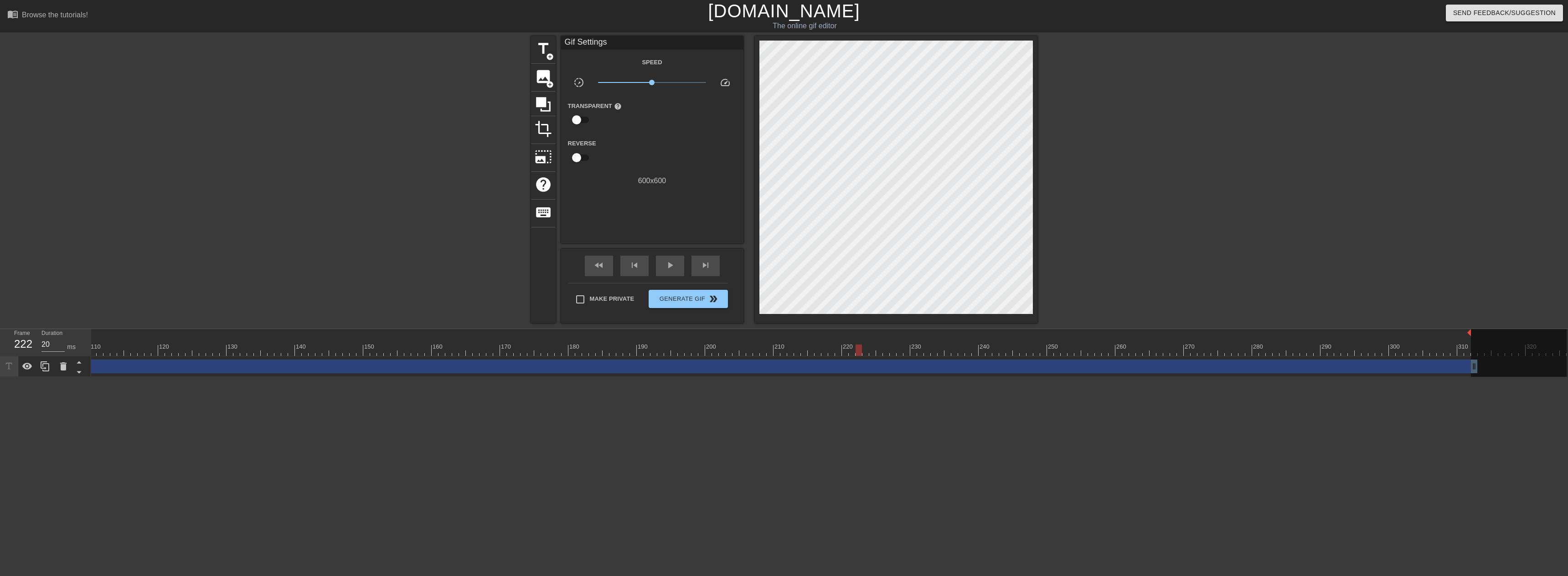
click at [762, 346] on div at bounding box center [456, 350] width 2222 height 12
click at [719, 347] on div at bounding box center [456, 350] width 2222 height 12
click at [654, 347] on div at bounding box center [456, 350] width 2222 height 12
click at [637, 349] on div at bounding box center [456, 350] width 2222 height 12
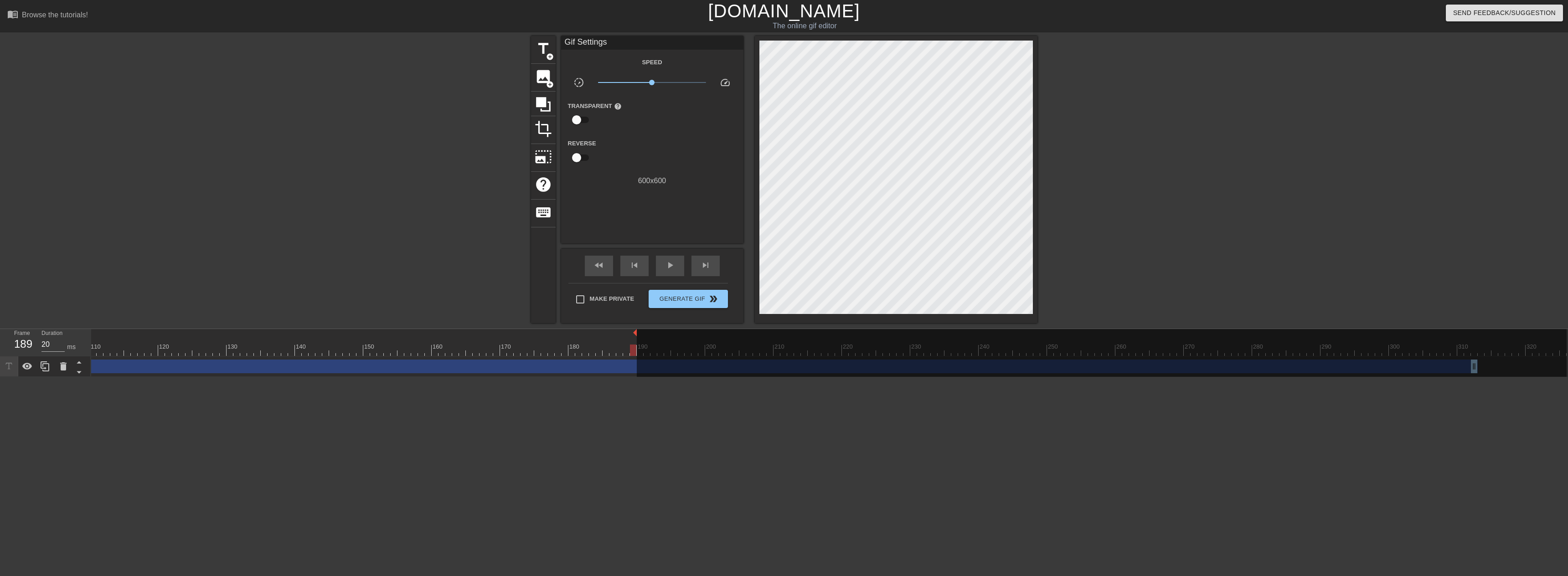
drag, startPoint x: 1469, startPoint y: 333, endPoint x: 635, endPoint y: 338, distance: 834.0
click at [1474, 366] on div at bounding box center [1101, 356] width 930 height 55
click at [661, 268] on div "play_arrow" at bounding box center [670, 265] width 28 height 20
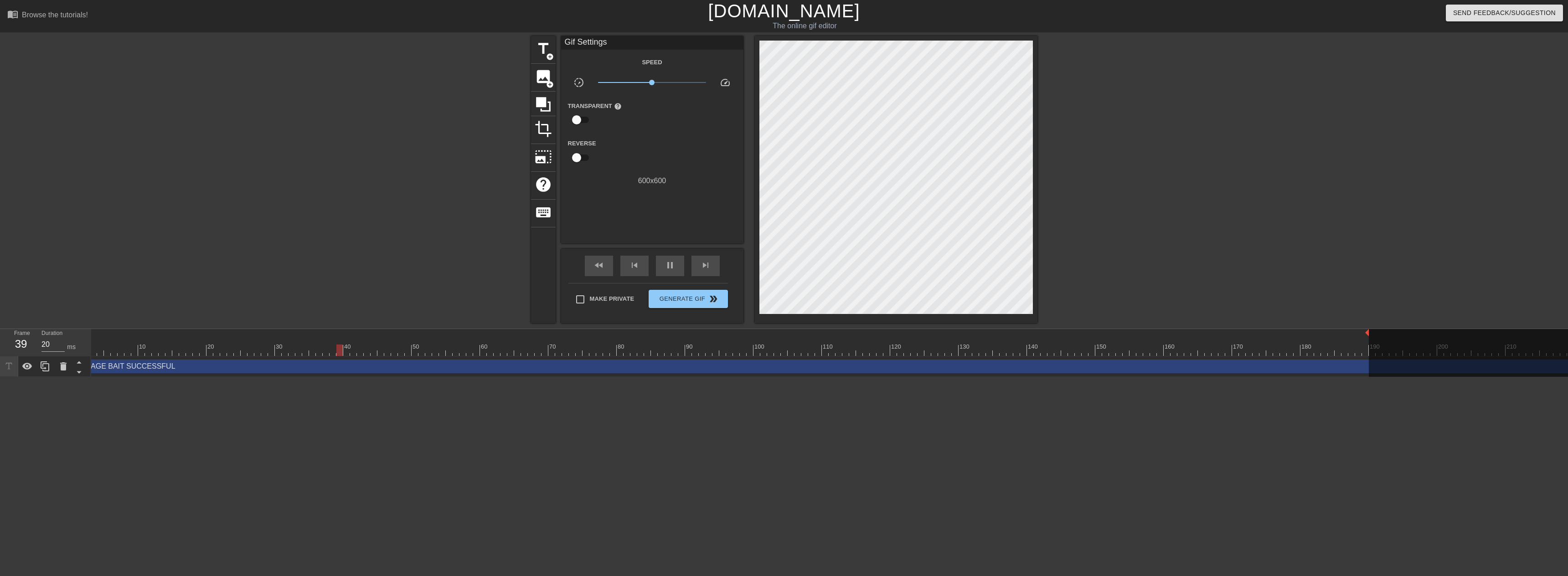
scroll to position [0, 0]
click at [682, 298] on span "Generate Gif double_arrow" at bounding box center [688, 299] width 72 height 11
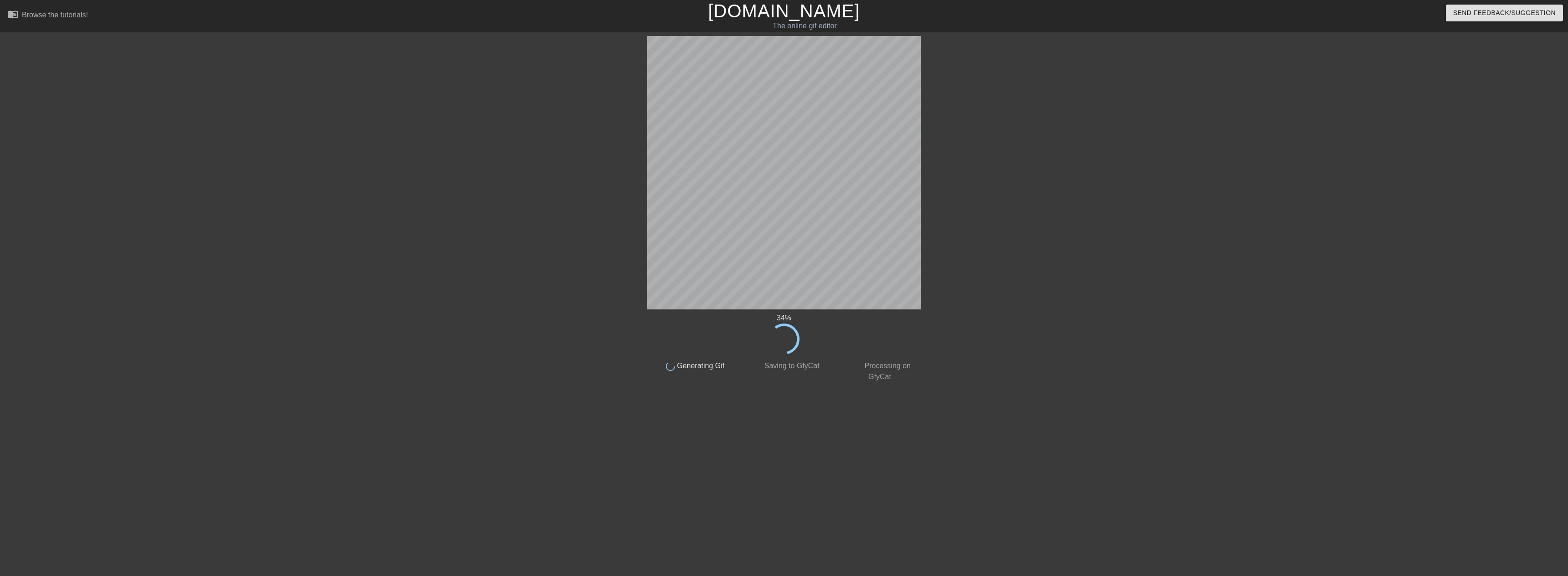
click at [843, 386] on html "menu_book Browse the tutorials! [DOMAIN_NAME] The online gif editor Send Feedba…" at bounding box center [784, 193] width 1568 height 386
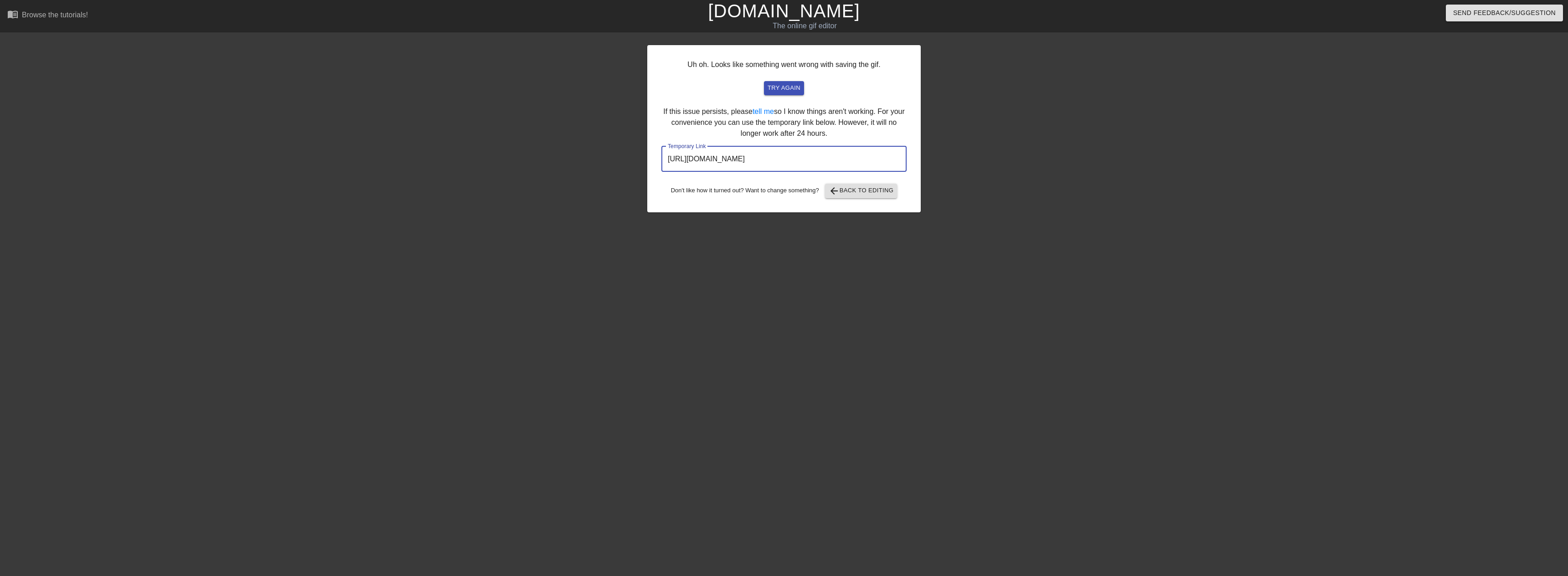
drag, startPoint x: 852, startPoint y: 162, endPoint x: 558, endPoint y: 162, distance: 294.0
click at [578, 162] on div "Uh oh. Looks like something went wrong with saving the gif. try again If this i…" at bounding box center [784, 173] width 1568 height 273
